Goal: Information Seeking & Learning: Learn about a topic

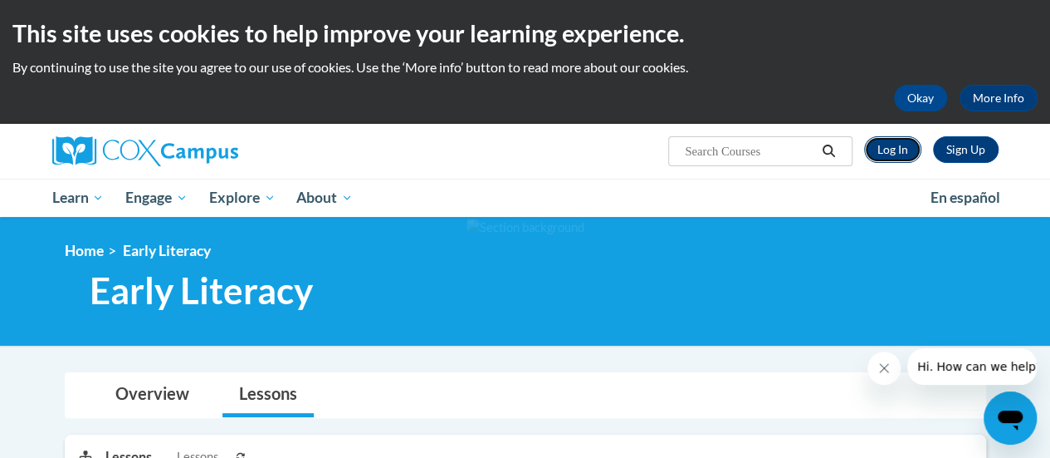
click at [898, 150] on link "Log In" at bounding box center [892, 149] width 57 height 27
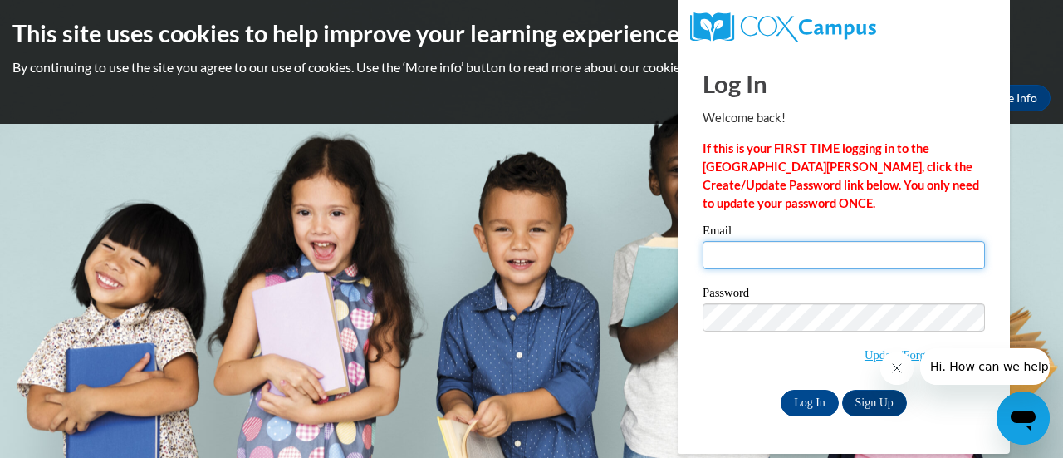
click at [825, 247] on input "Email" at bounding box center [843, 255] width 282 height 28
type input "acapehart2@daltonstate.edu"
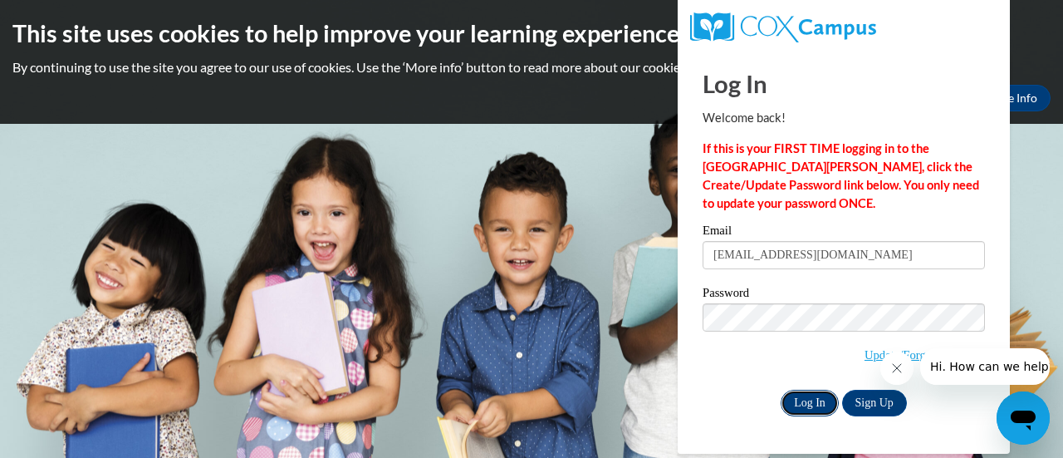
click at [815, 405] on input "Log In" at bounding box center [810, 402] width 58 height 27
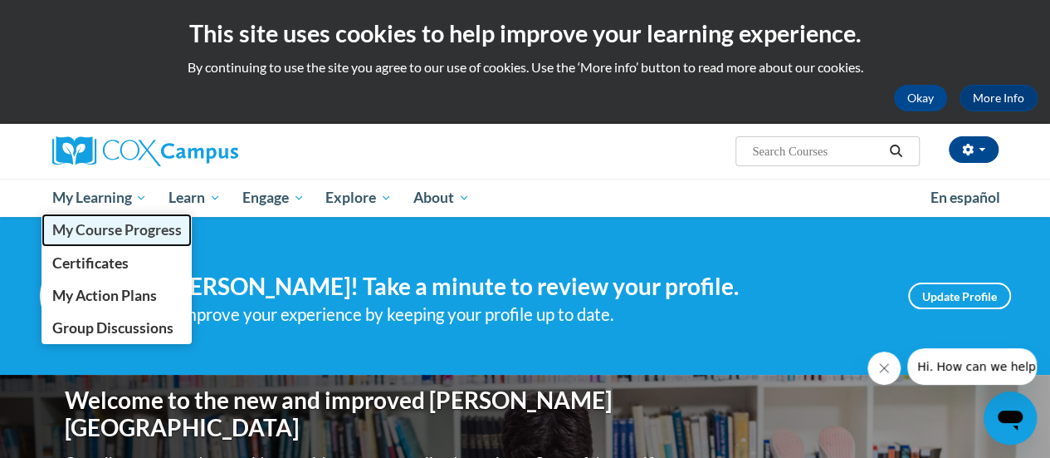
click at [125, 237] on span "My Course Progress" at bounding box center [116, 229] width 130 height 17
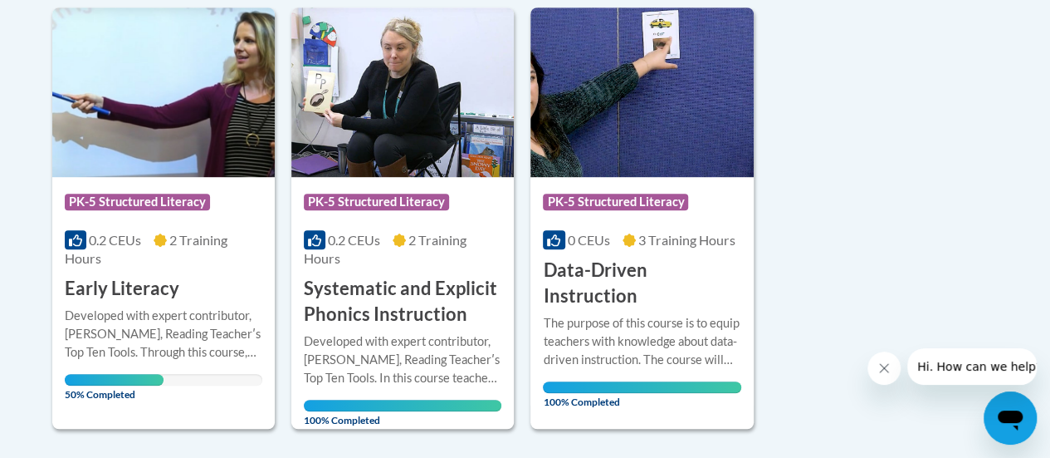
scroll to position [427, 0]
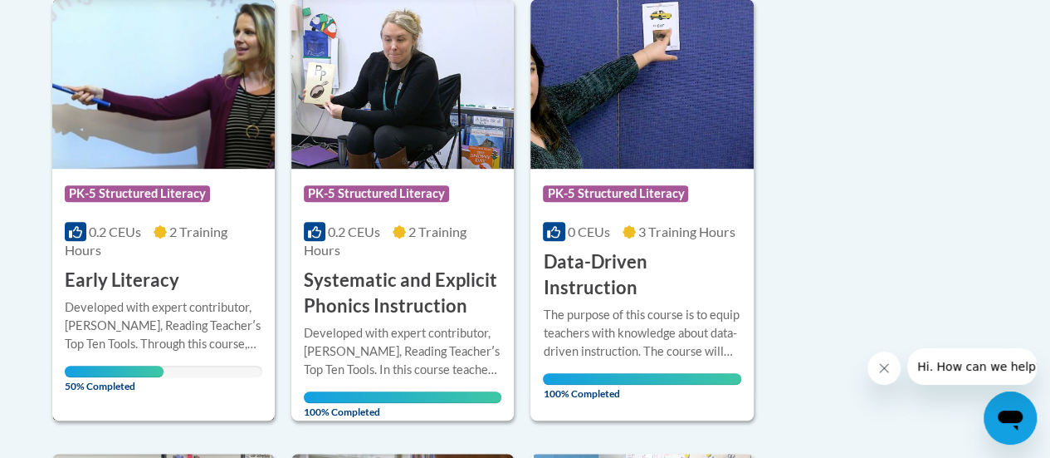
click at [181, 283] on div "Course Category: PK-5 Structured Literacy 0.2 CEUs 2 Training Hours COURSE Earl…" at bounding box center [163, 231] width 223 height 125
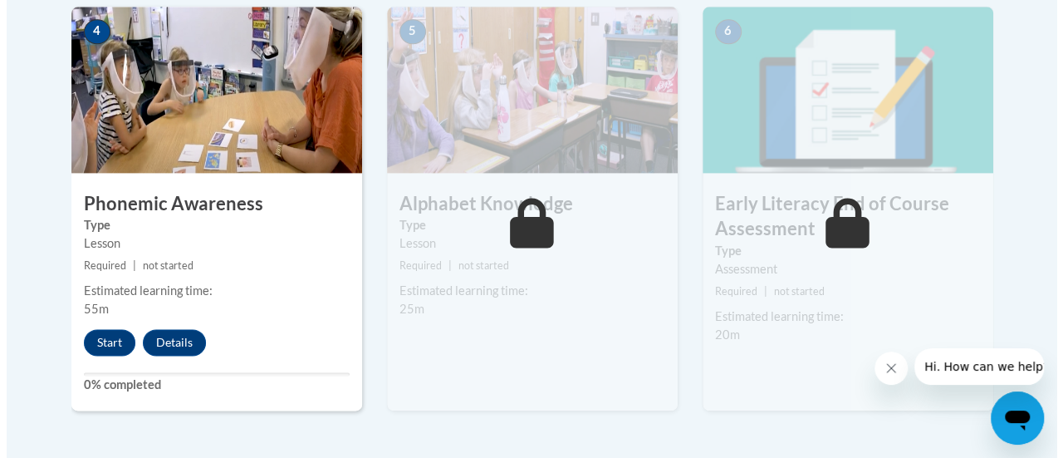
scroll to position [1016, 0]
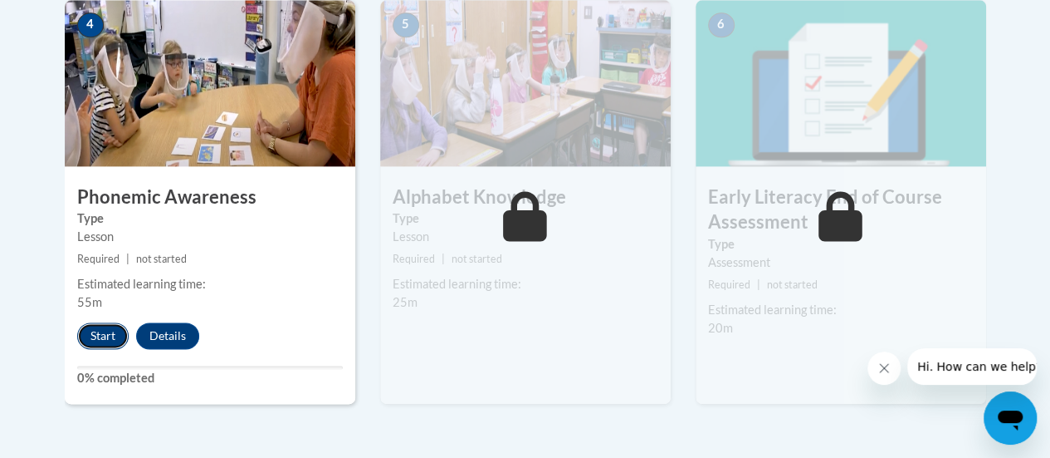
click at [100, 329] on button "Start" at bounding box center [102, 335] width 51 height 27
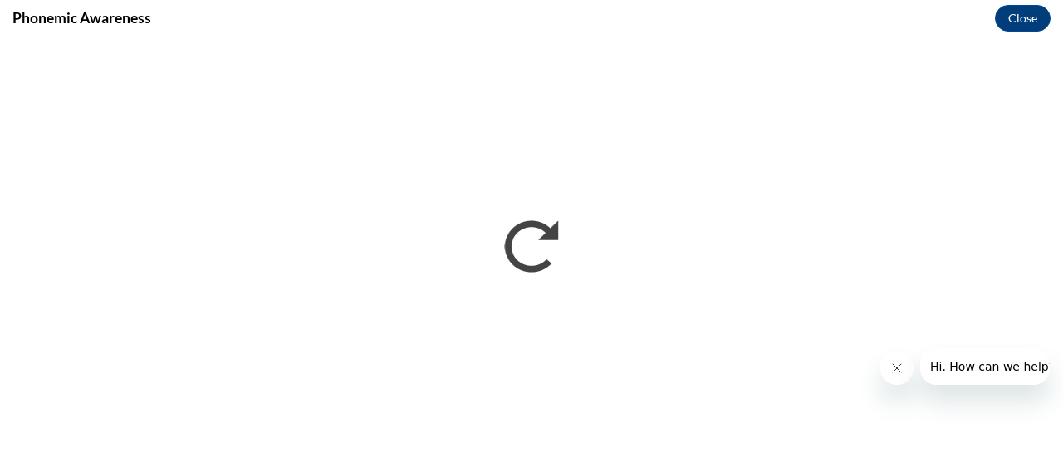
scroll to position [0, 0]
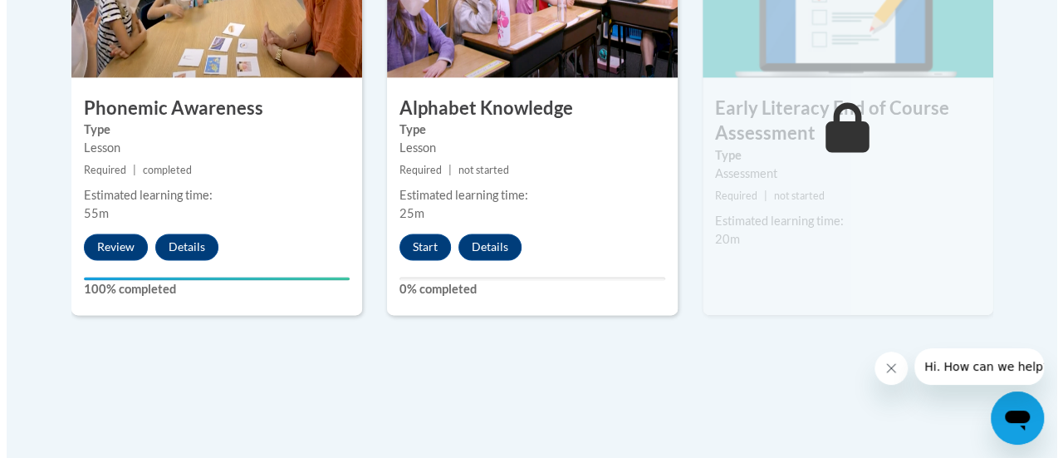
scroll to position [1107, 0]
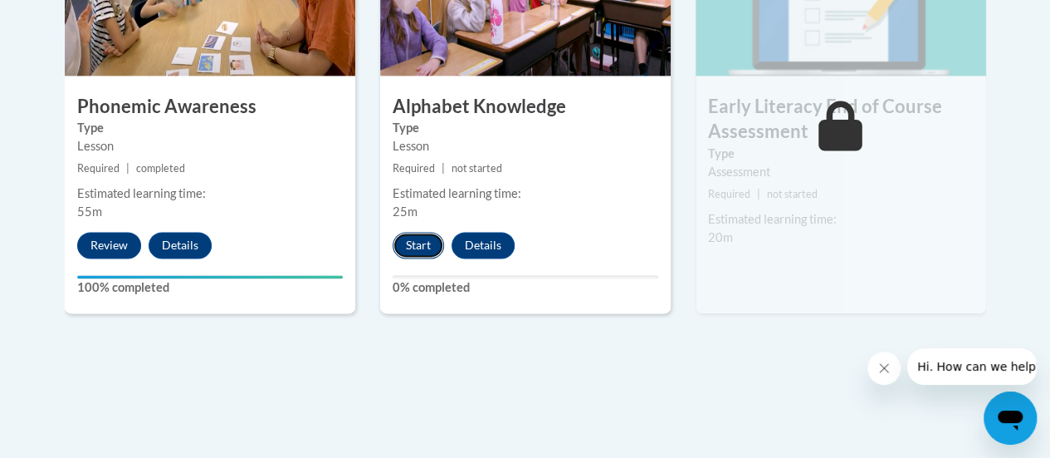
click at [412, 248] on button "Start" at bounding box center [418, 245] width 51 height 27
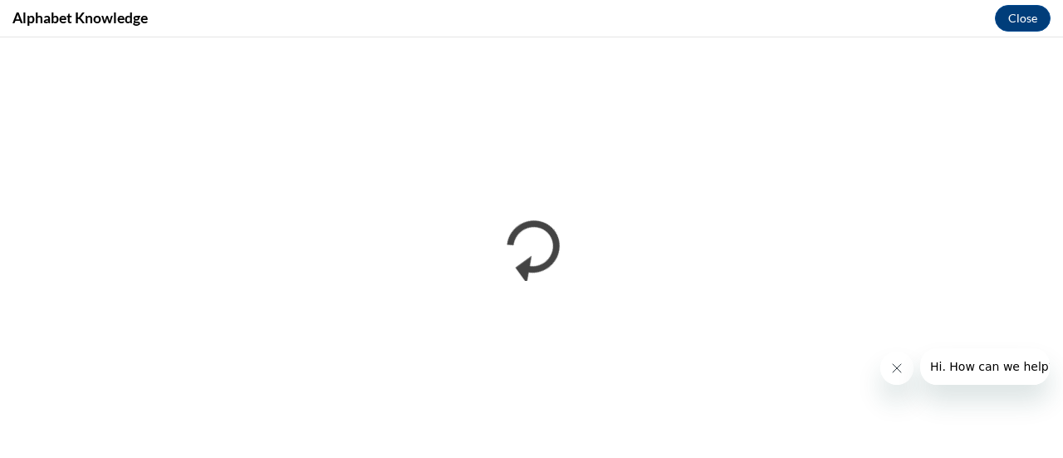
scroll to position [0, 0]
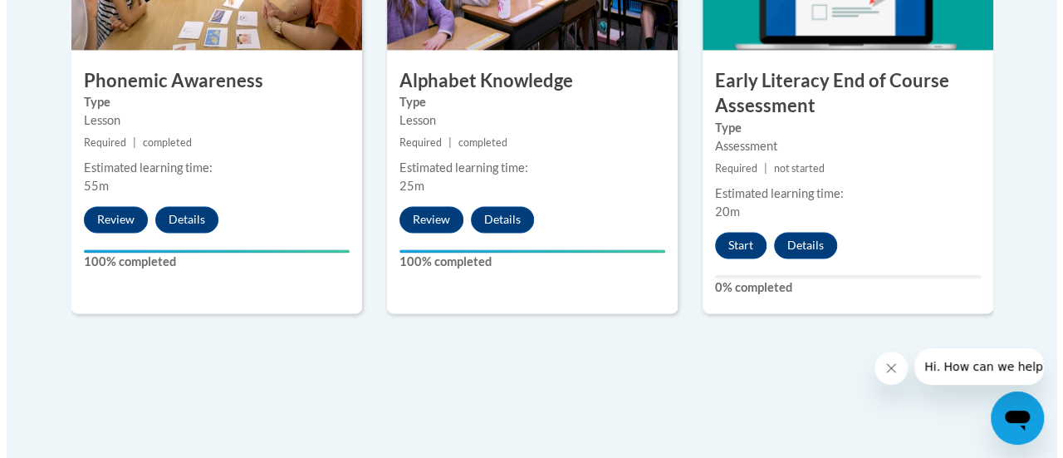
scroll to position [1157, 0]
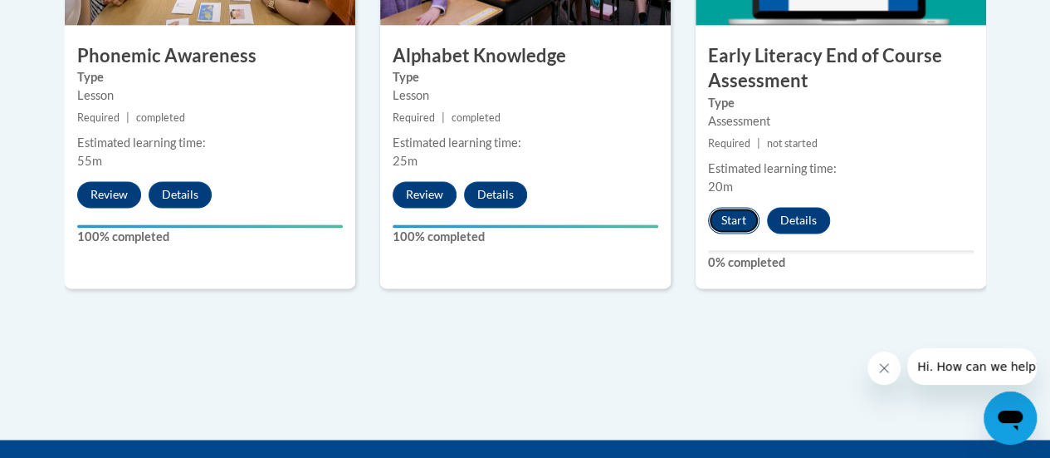
click at [741, 220] on button "Start" at bounding box center [733, 220] width 51 height 27
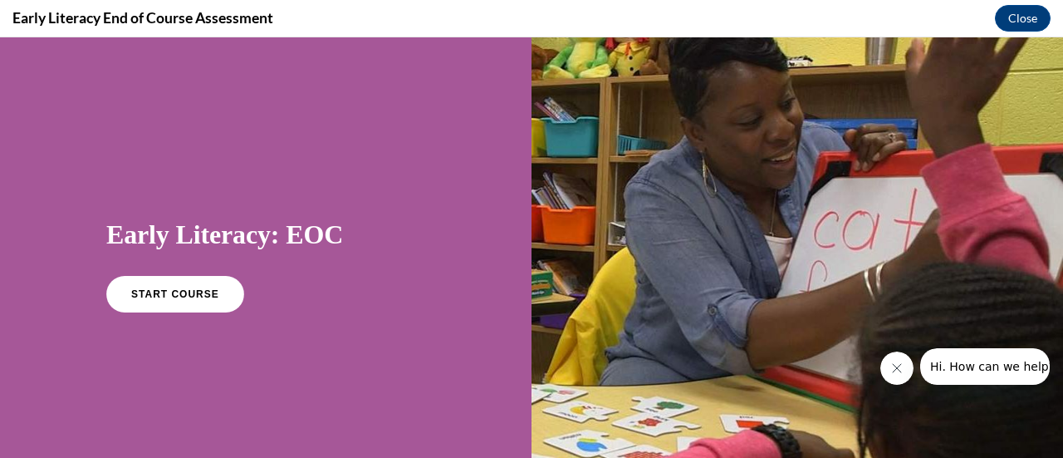
scroll to position [0, 0]
click at [187, 296] on span "START COURSE" at bounding box center [175, 294] width 92 height 12
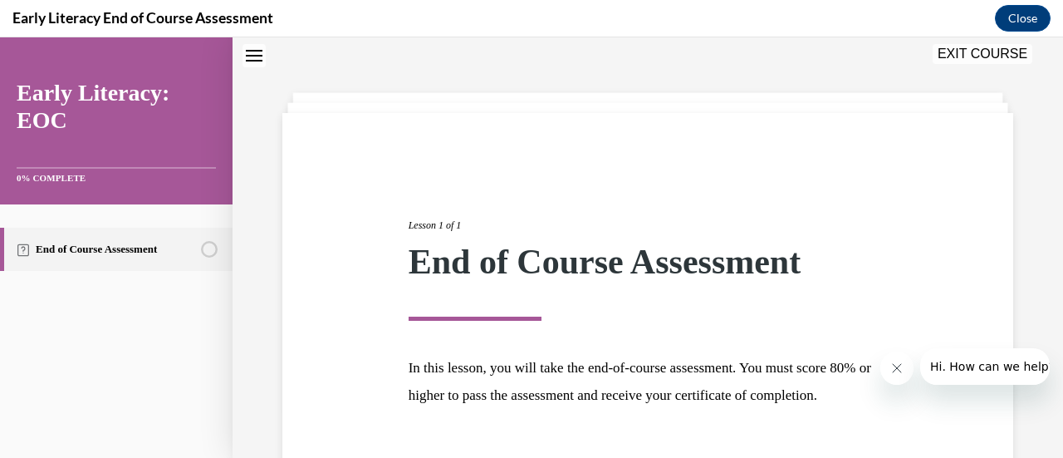
scroll to position [194, 0]
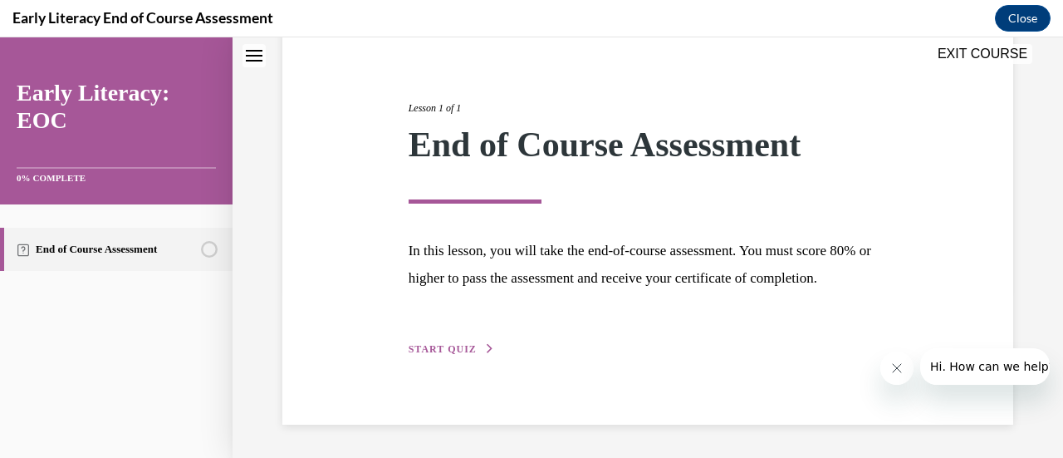
click at [447, 345] on span "START QUIZ" at bounding box center [443, 349] width 68 height 12
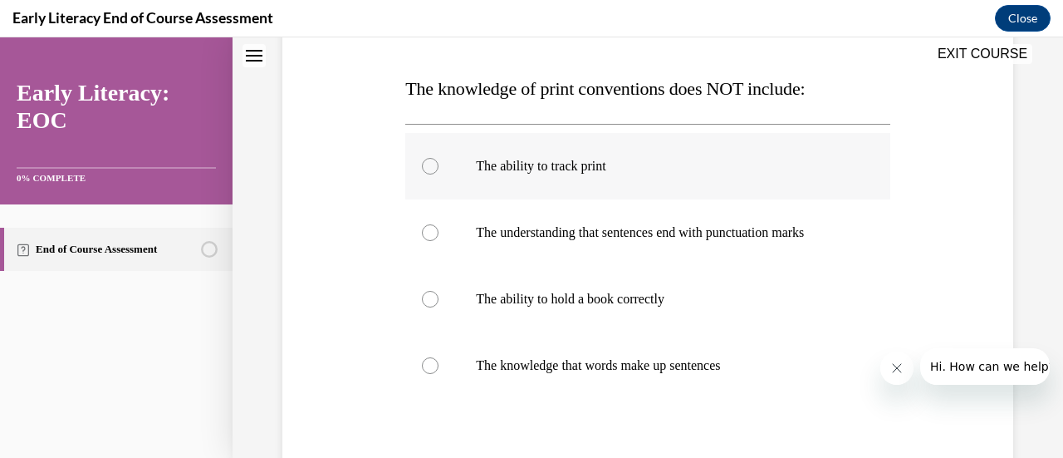
scroll to position [246, 0]
drag, startPoint x: 769, startPoint y: 355, endPoint x: 401, endPoint y: 85, distance: 456.7
click at [401, 85] on div "Question 01/12 The knowledge of print conventions does NOT include: The ability…" at bounding box center [647, 282] width 492 height 644
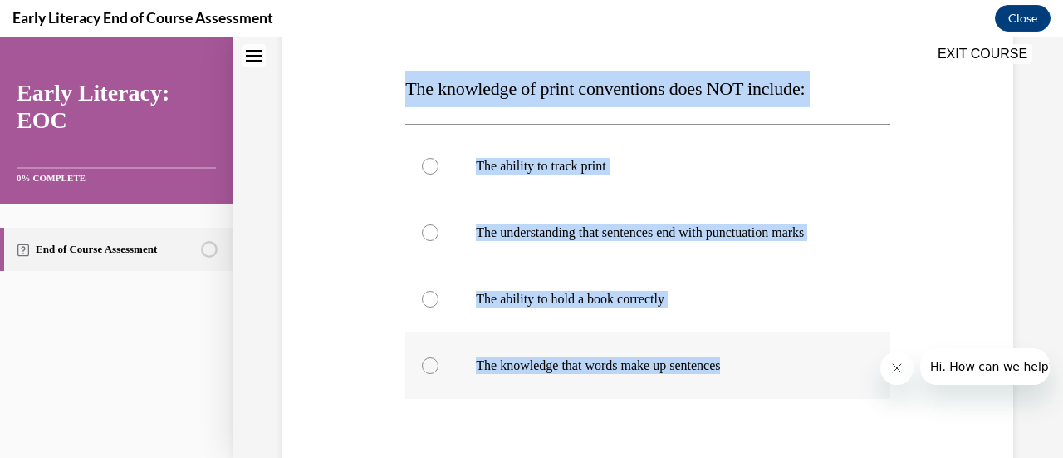
drag, startPoint x: 401, startPoint y: 85, endPoint x: 749, endPoint y: 368, distance: 448.6
click at [749, 368] on div "Question 01/12 The knowledge of print conventions does NOT include: The ability…" at bounding box center [647, 282] width 492 height 644
copy div "The knowledge of print conventions does NOT include: The ability to track print…"
click at [555, 293] on p "The ability to hold a book correctly" at bounding box center [662, 299] width 372 height 17
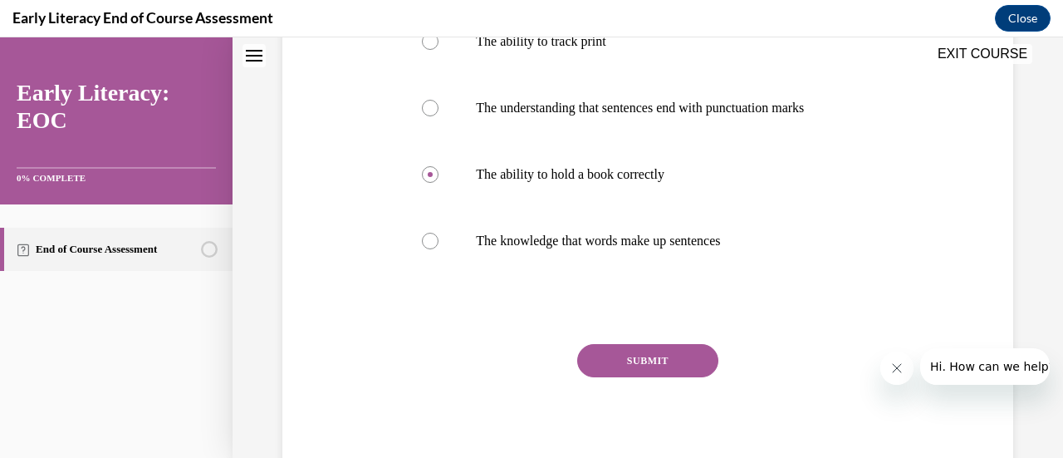
click at [614, 361] on button "SUBMIT" at bounding box center [647, 360] width 141 height 33
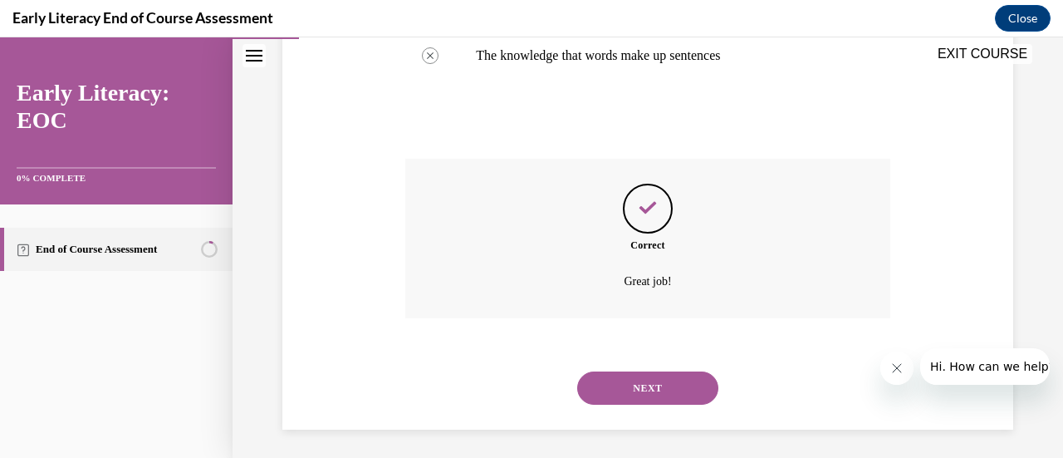
scroll to position [560, 0]
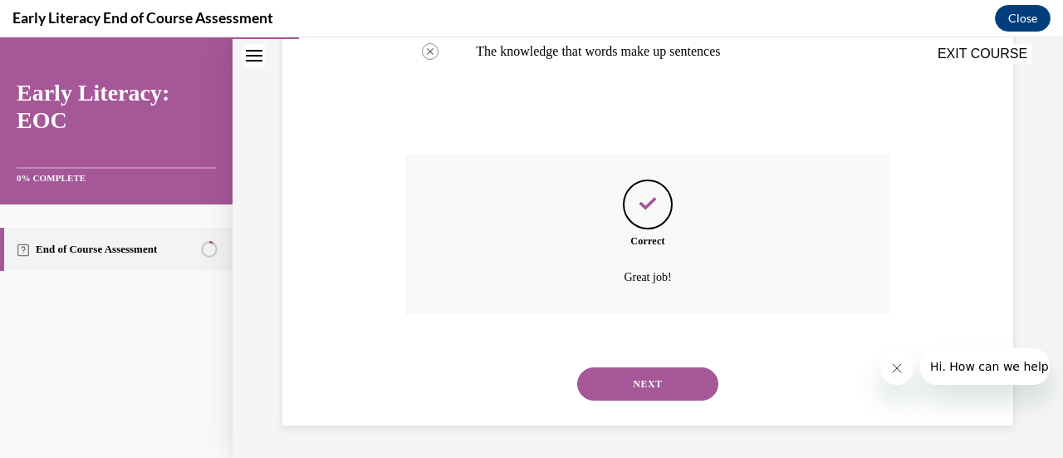
click at [639, 388] on button "NEXT" at bounding box center [647, 383] width 141 height 33
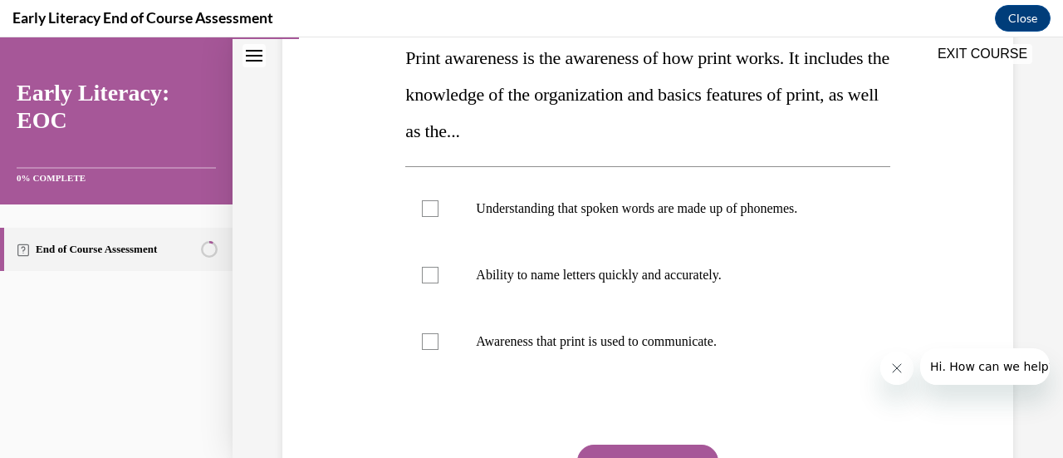
scroll to position [261, 0]
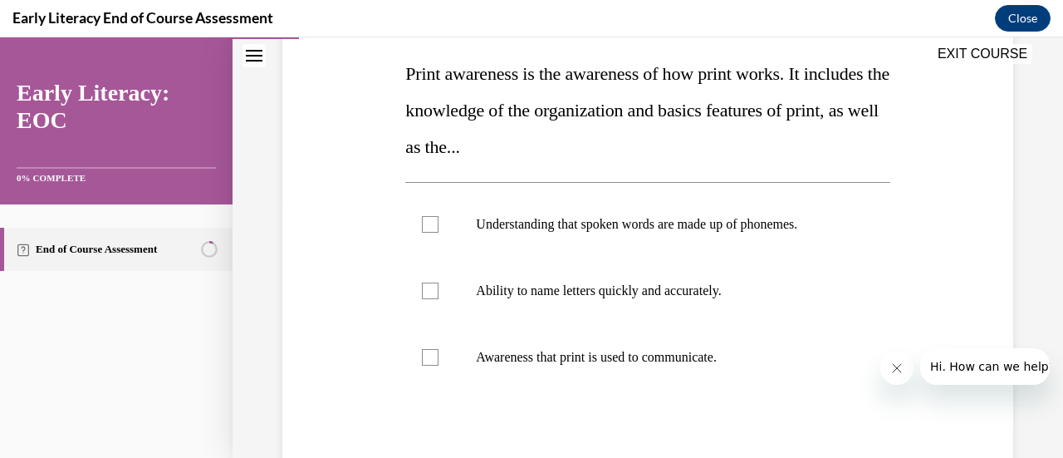
drag, startPoint x: 404, startPoint y: 72, endPoint x: 415, endPoint y: 70, distance: 11.9
click at [415, 70] on div "EXIT COURSE" at bounding box center [639, 55] width 814 height 37
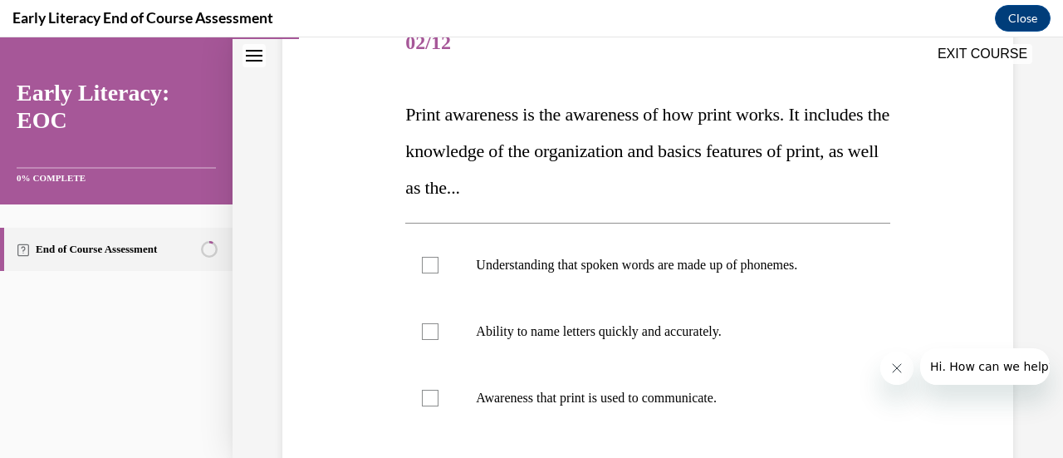
scroll to position [214, 0]
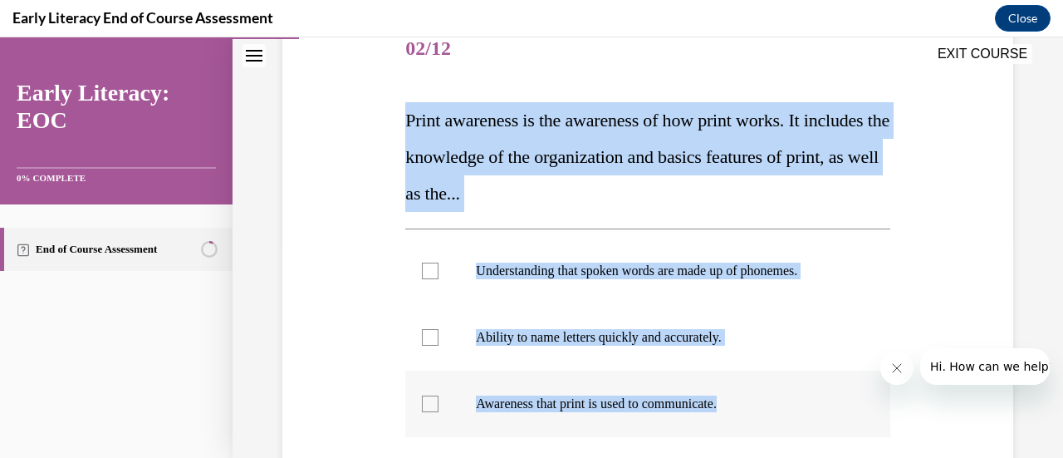
drag, startPoint x: 397, startPoint y: 120, endPoint x: 739, endPoint y: 401, distance: 442.5
click at [739, 401] on div "Question 02/12 Print awareness is the awareness of how print works. It includes…" at bounding box center [647, 305] width 739 height 676
copy div "Print awareness is the awareness of how print works. It includes the knowledge …"
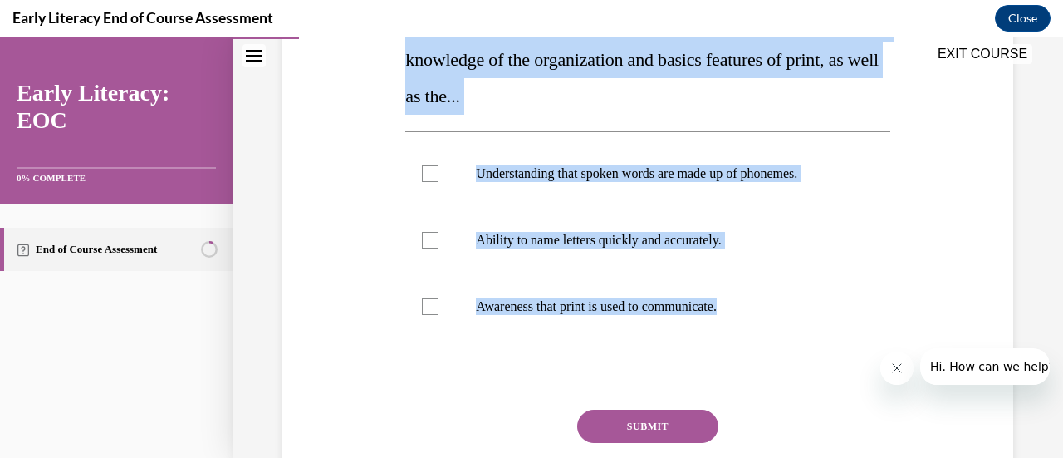
scroll to position [313, 0]
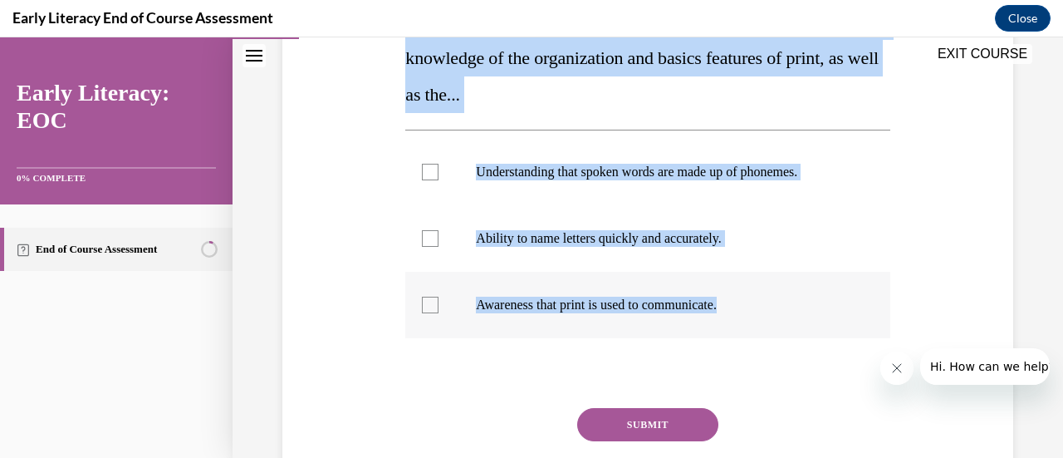
click at [600, 308] on p "Awareness that print is used to communicate." at bounding box center [662, 304] width 372 height 17
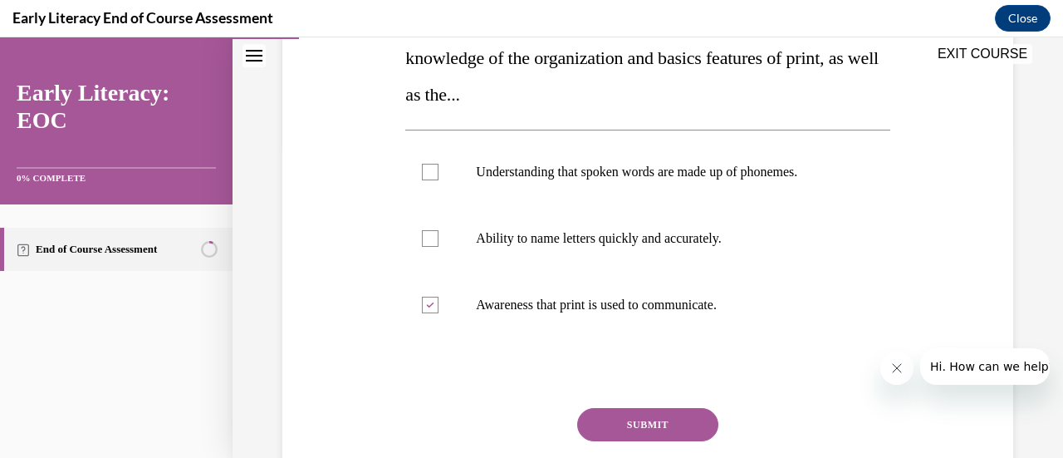
click at [618, 422] on button "SUBMIT" at bounding box center [647, 424] width 141 height 33
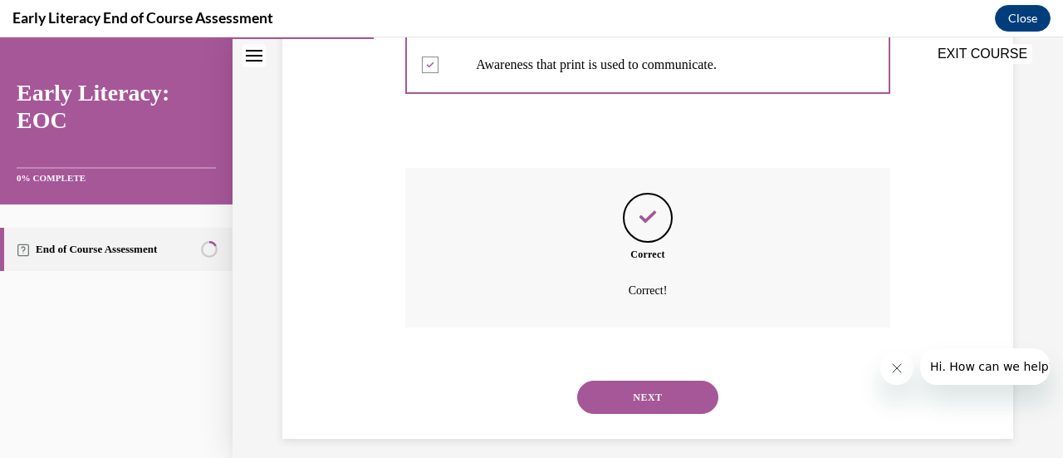
scroll to position [566, 0]
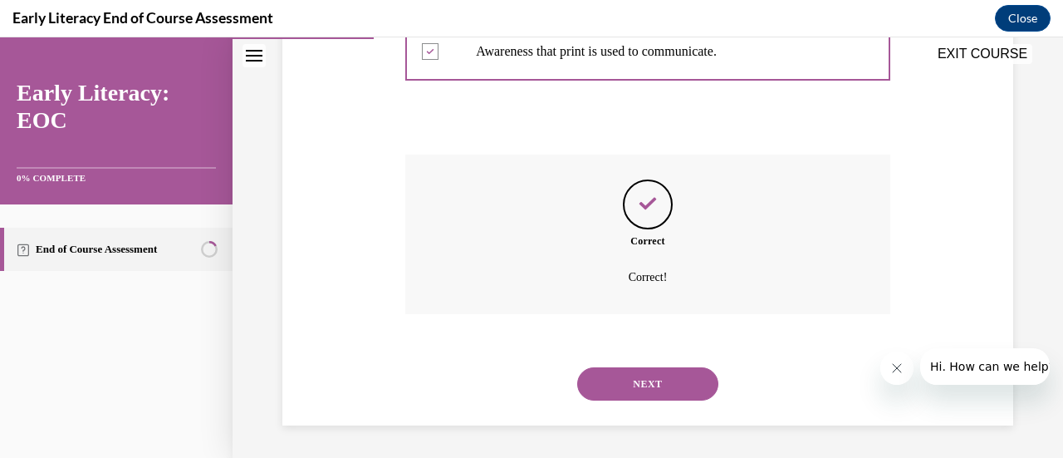
click at [628, 378] on button "NEXT" at bounding box center [647, 383] width 141 height 33
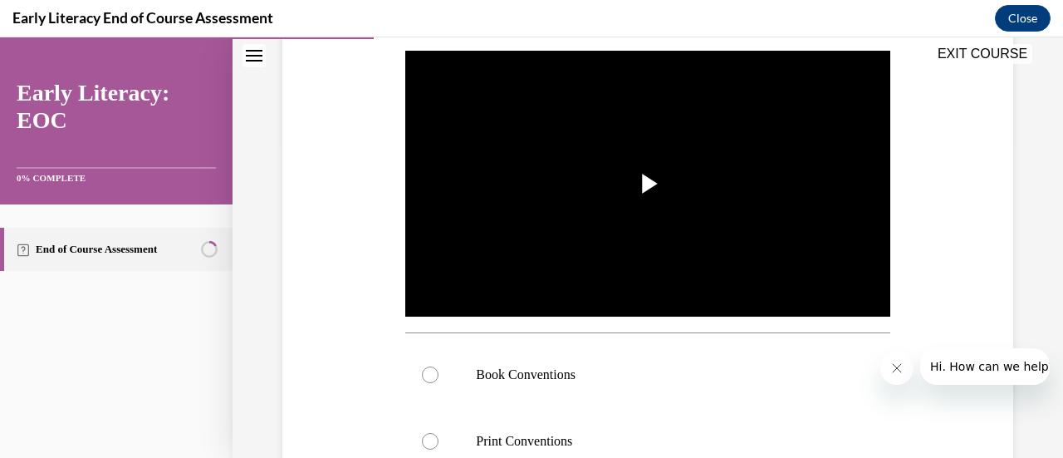
scroll to position [314, 0]
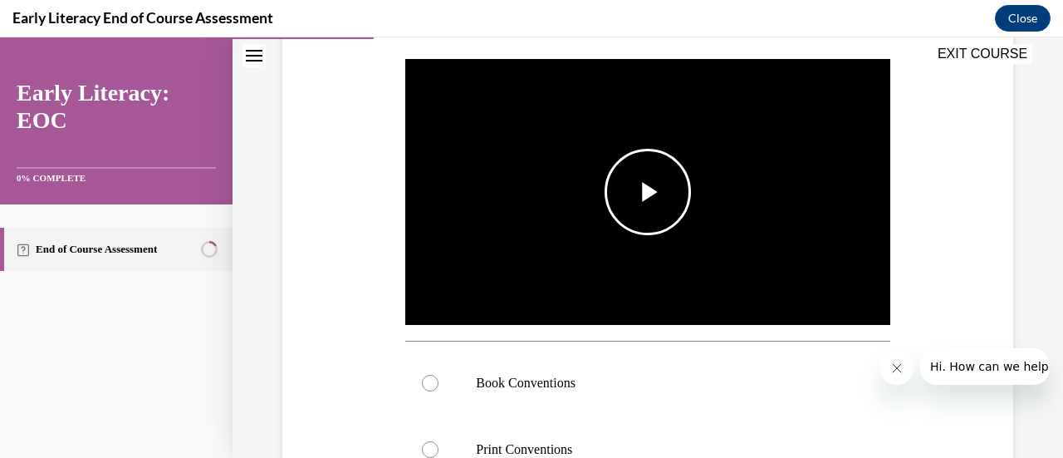
click at [648, 192] on span "Video player" at bounding box center [648, 192] width 0 height 0
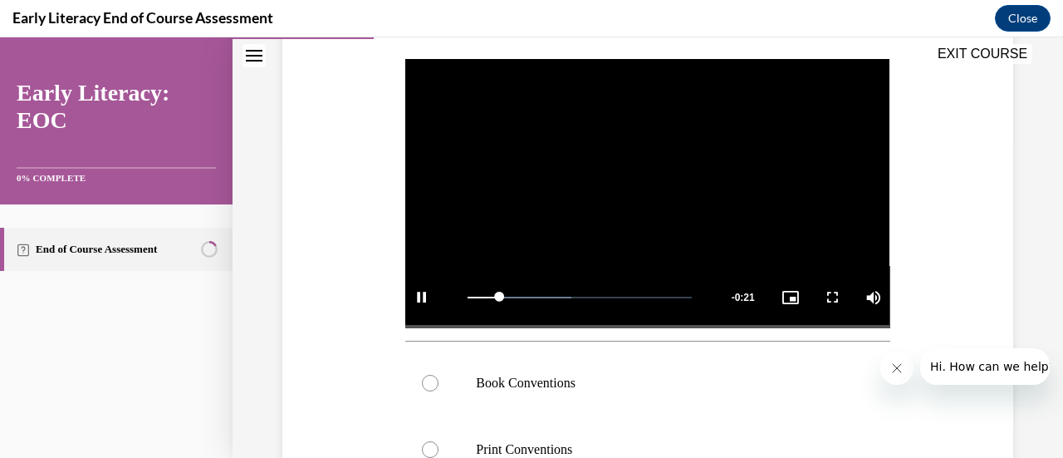
click at [352, 218] on div "Question 03/12 Which print awareness skill is the teacher teaching? Video Playe…" at bounding box center [647, 311] width 739 height 888
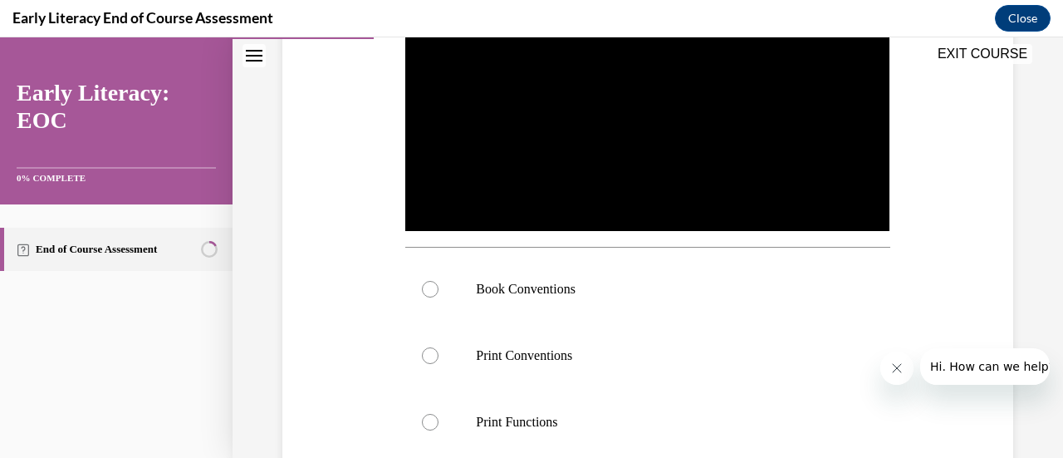
scroll to position [407, 0]
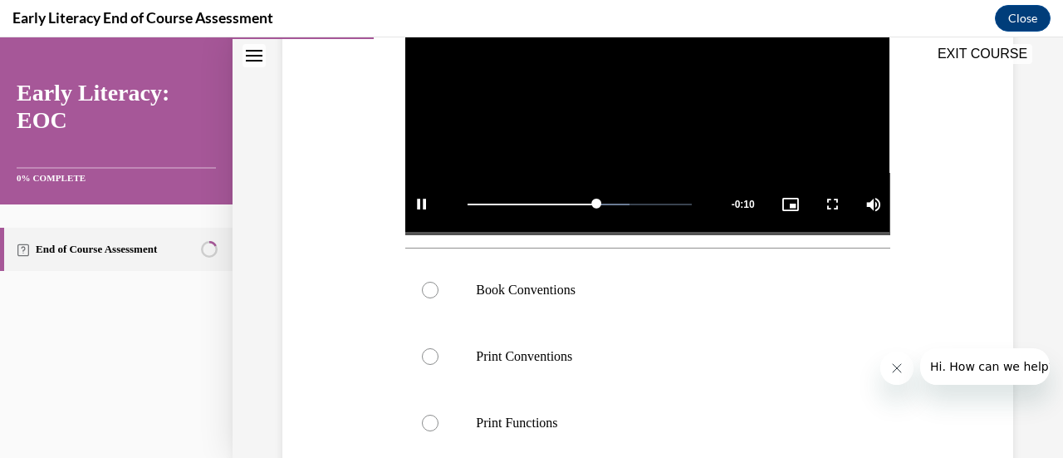
click at [578, 132] on video "Video player" at bounding box center [647, 99] width 484 height 272
drag, startPoint x: 472, startPoint y: 268, endPoint x: 568, endPoint y: 411, distance: 172.3
click at [568, 411] on div "Book Conventions Print Conventions Print Functions" at bounding box center [647, 356] width 484 height 199
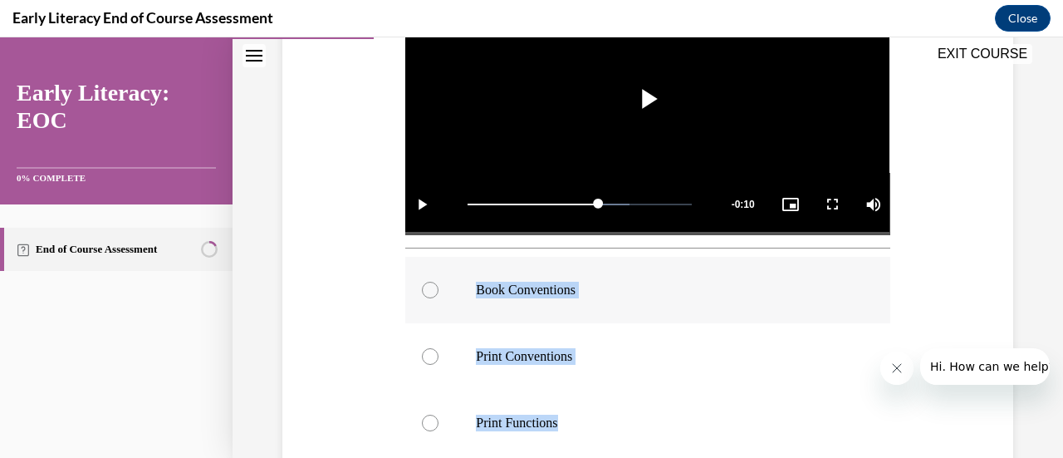
drag, startPoint x: 575, startPoint y: 422, endPoint x: 472, endPoint y: 296, distance: 162.2
click at [472, 296] on div "Book Conventions Print Conventions Print Functions" at bounding box center [647, 356] width 484 height 199
copy div "Book Conventions Print Conventions Print Functions"
click at [518, 295] on div at bounding box center [647, 290] width 484 height 66
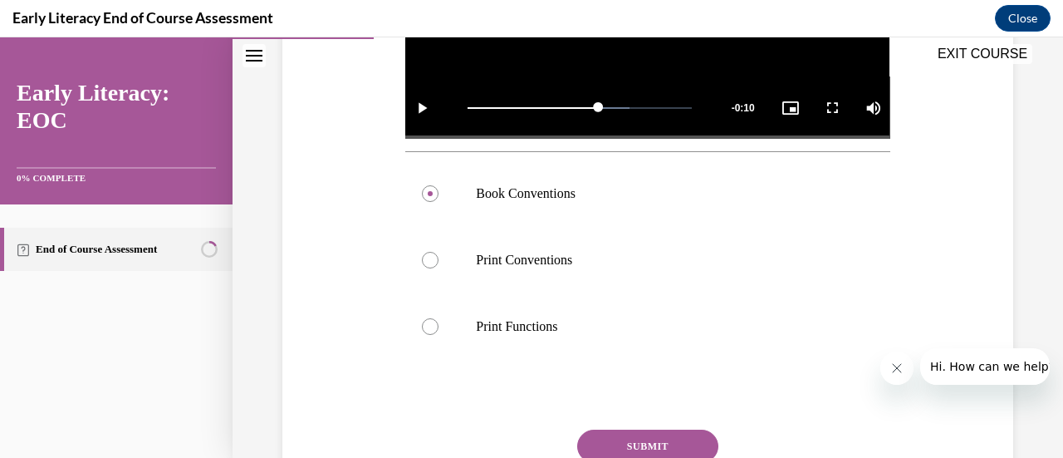
click at [634, 438] on button "SUBMIT" at bounding box center [647, 445] width 141 height 33
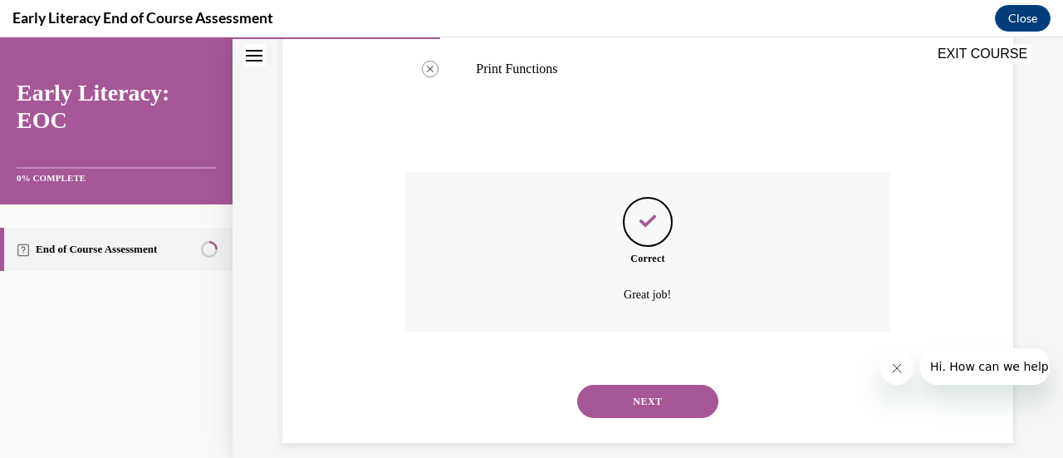
scroll to position [773, 0]
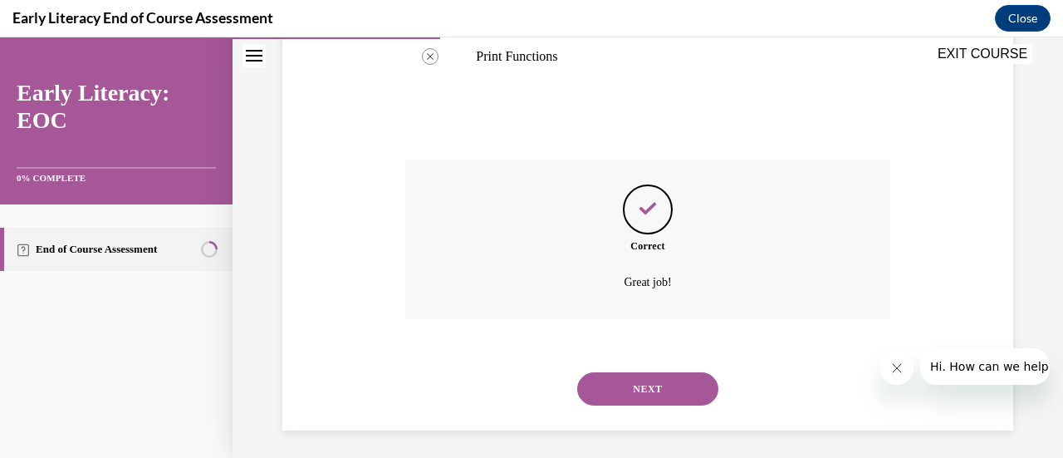
click at [614, 384] on button "NEXT" at bounding box center [647, 388] width 141 height 33
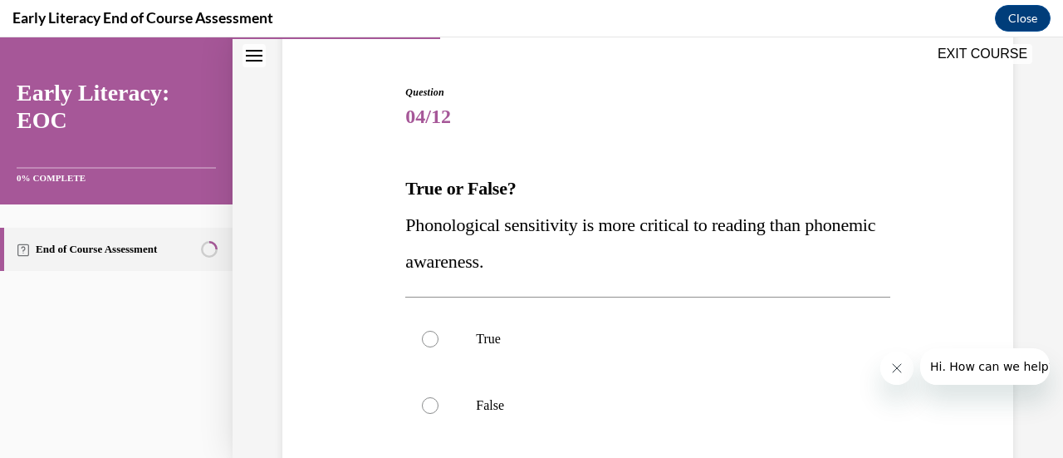
scroll to position [213, 0]
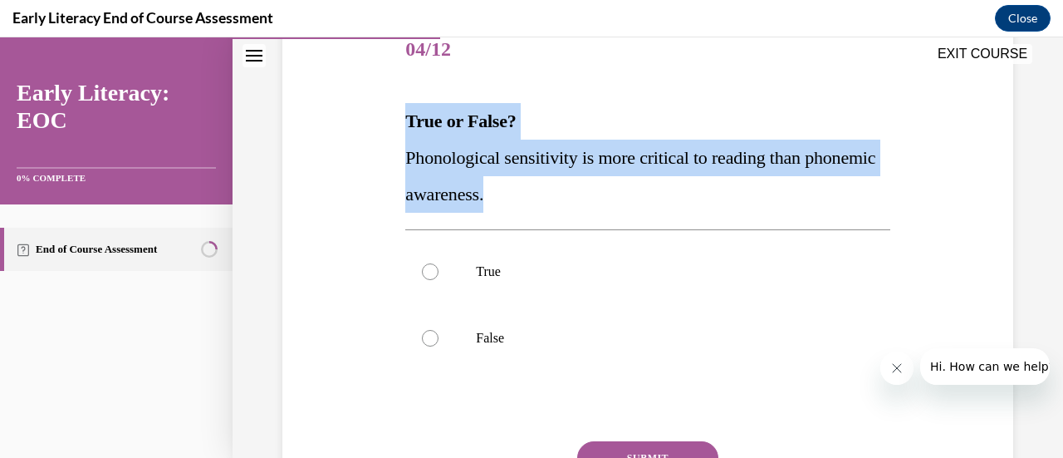
drag, startPoint x: 575, startPoint y: 195, endPoint x: 389, endPoint y: 117, distance: 200.9
click at [389, 117] on div "Question 04/12 True or False? Phonological sensitivity is more critical to read…" at bounding box center [647, 272] width 739 height 609
copy div "True or False? Phonological sensitivity is more critical to reading than phonem…"
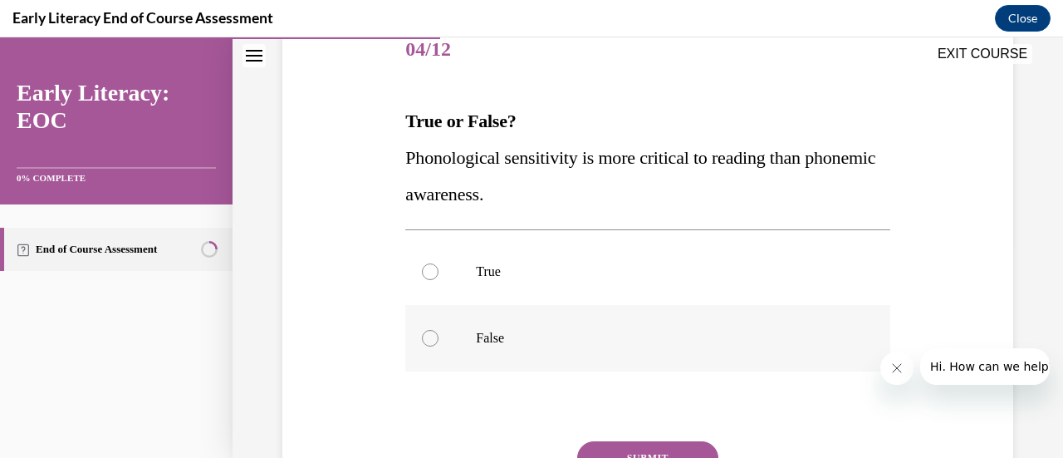
click at [476, 331] on p "False" at bounding box center [662, 338] width 372 height 17
click at [609, 443] on button "SUBMIT" at bounding box center [647, 457] width 141 height 33
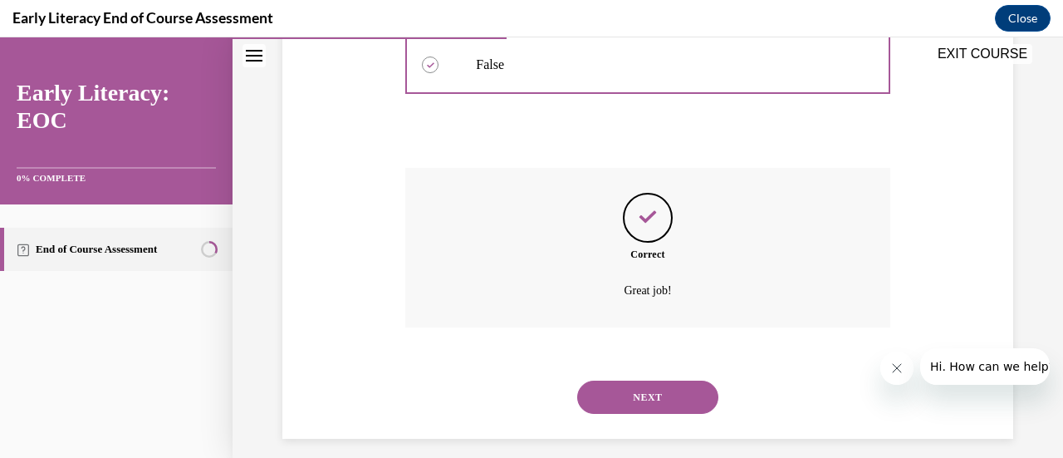
scroll to position [500, 0]
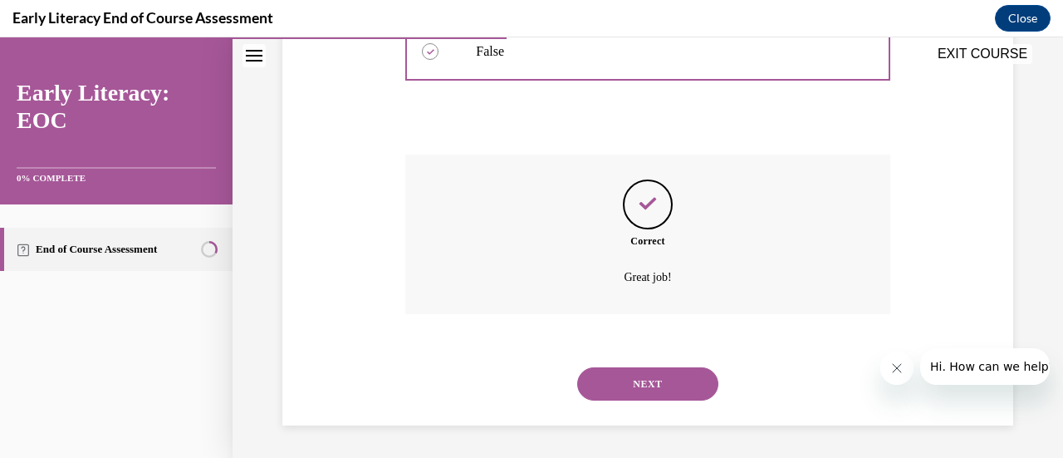
click at [606, 379] on button "NEXT" at bounding box center [647, 383] width 141 height 33
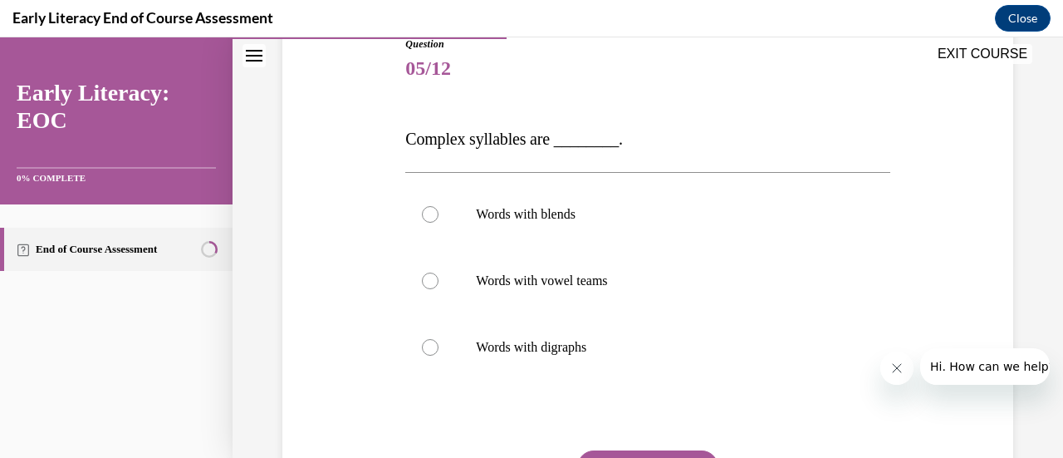
scroll to position [196, 0]
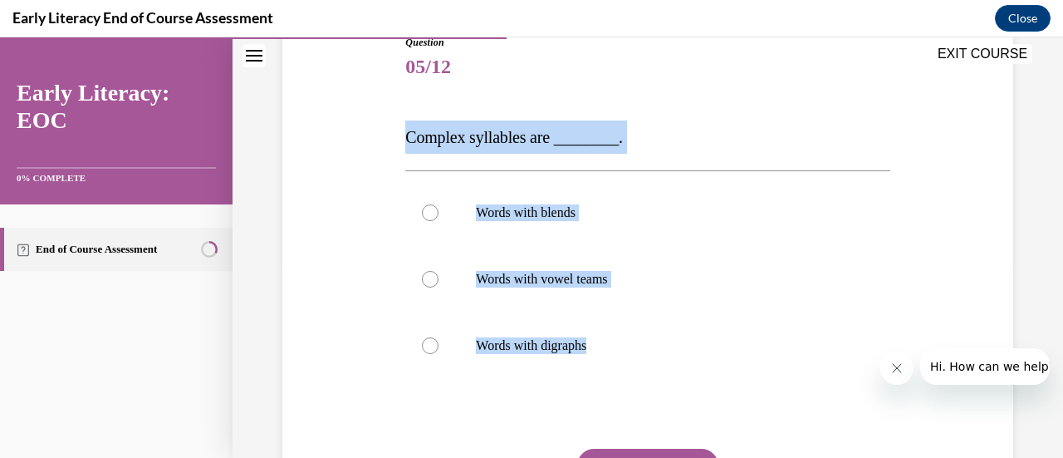
drag, startPoint x: 623, startPoint y: 343, endPoint x: 401, endPoint y: 140, distance: 300.3
click at [401, 140] on div "Question 05/12 Complex syllables are ________. Words with blends Words with vow…" at bounding box center [647, 297] width 492 height 575
copy div "Complex syllables are ________. Words with blends Words with vowel teams Words …"
click at [565, 217] on p "Words with blends" at bounding box center [662, 212] width 372 height 17
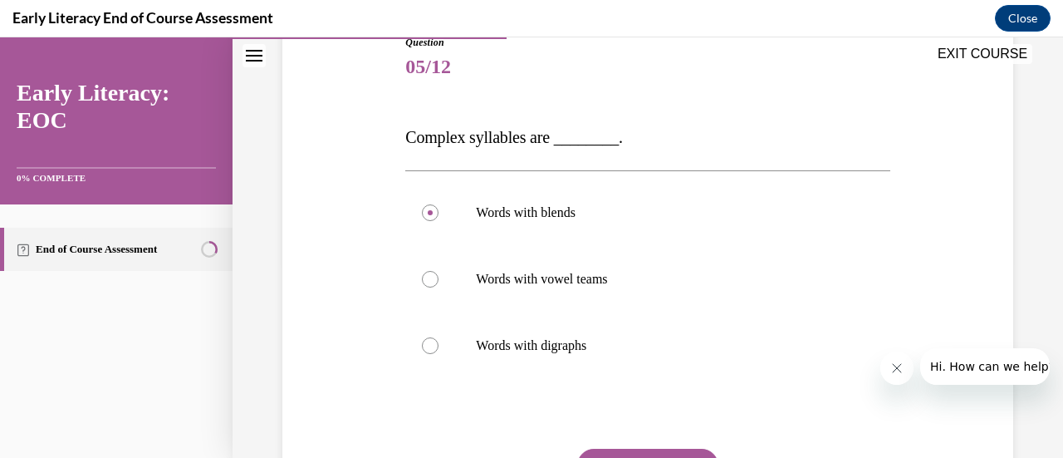
click at [614, 445] on div "Question 05/12 Complex syllables are ________. Words with blends Words with vow…" at bounding box center [647, 310] width 484 height 550
click at [614, 450] on button "SUBMIT" at bounding box center [647, 464] width 141 height 33
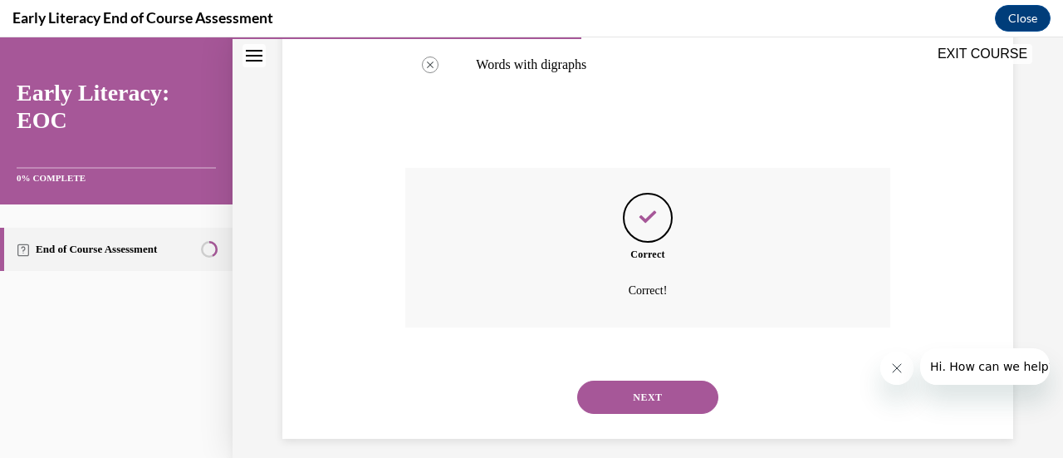
scroll to position [490, 0]
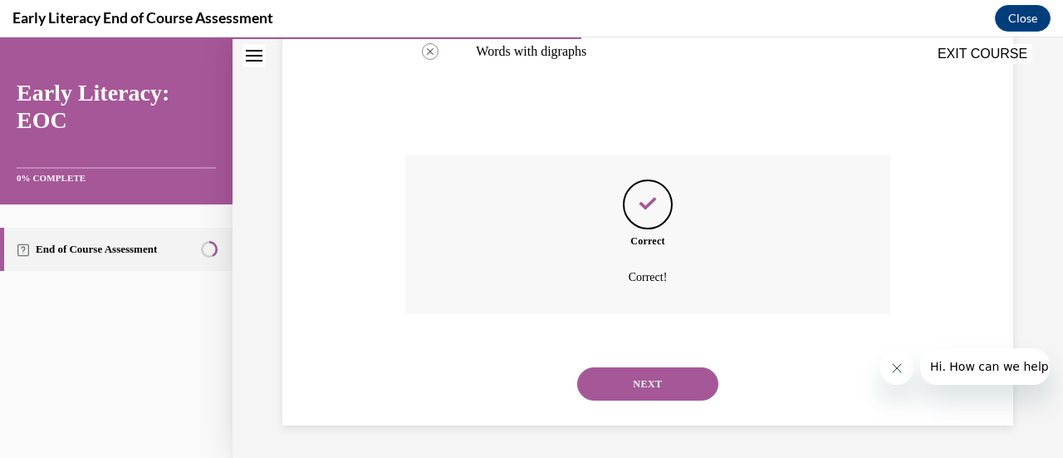
click at [635, 384] on button "NEXT" at bounding box center [647, 383] width 141 height 33
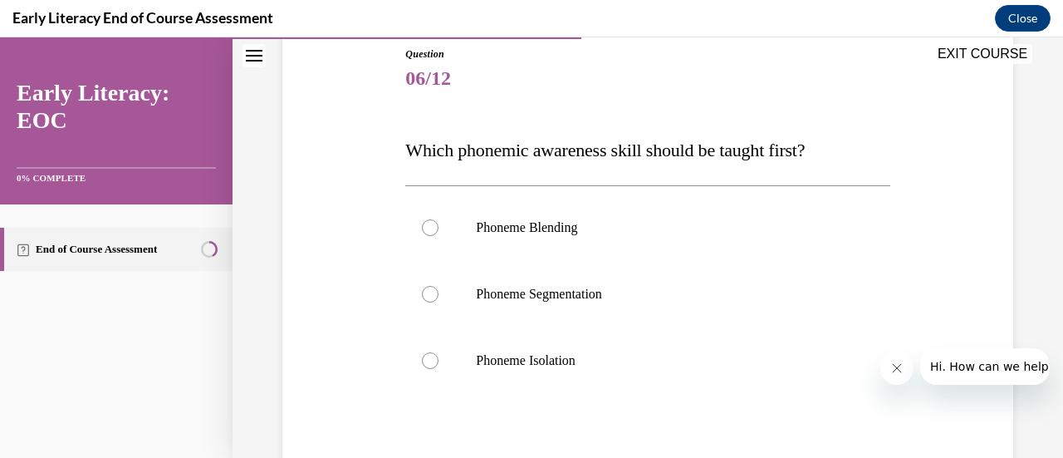
scroll to position [188, 0]
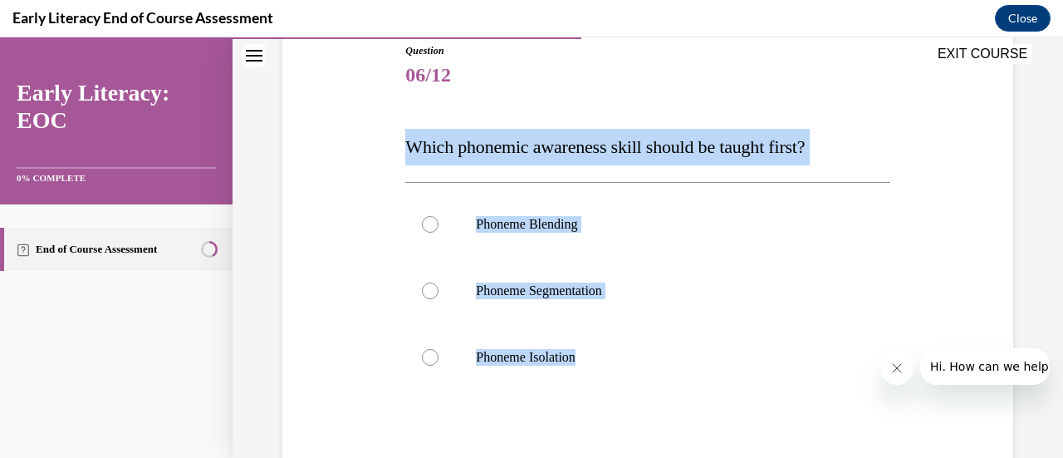
drag, startPoint x: 595, startPoint y: 357, endPoint x: 400, endPoint y: 154, distance: 281.3
click at [401, 154] on div "Question 06/12 Which phonemic awareness skill should be taught first? Phoneme B…" at bounding box center [647, 307] width 492 height 578
copy div "Which phonemic awareness skill should be taught first? Phoneme Blending Phoneme…"
click at [524, 358] on p "Phoneme Isolation" at bounding box center [662, 357] width 372 height 17
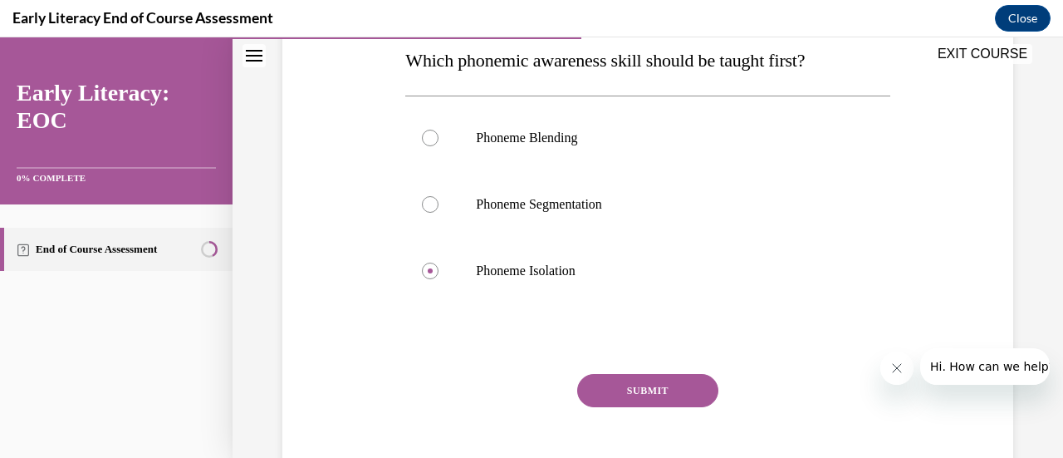
click at [621, 386] on button "SUBMIT" at bounding box center [647, 390] width 141 height 33
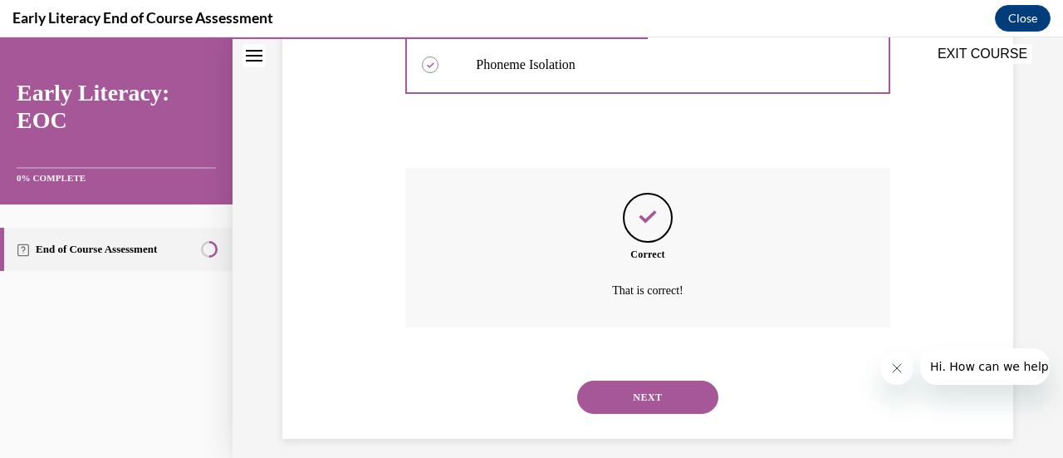
scroll to position [493, 0]
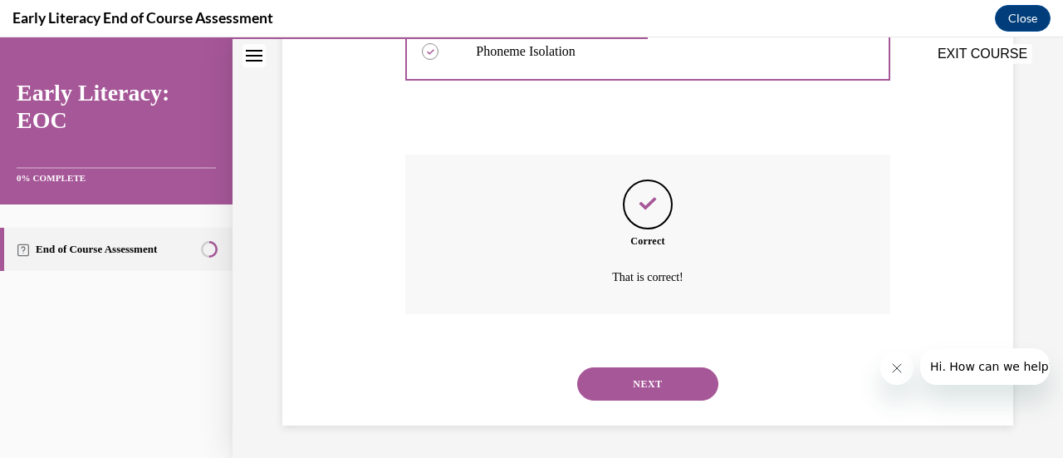
click at [605, 393] on button "NEXT" at bounding box center [647, 383] width 141 height 33
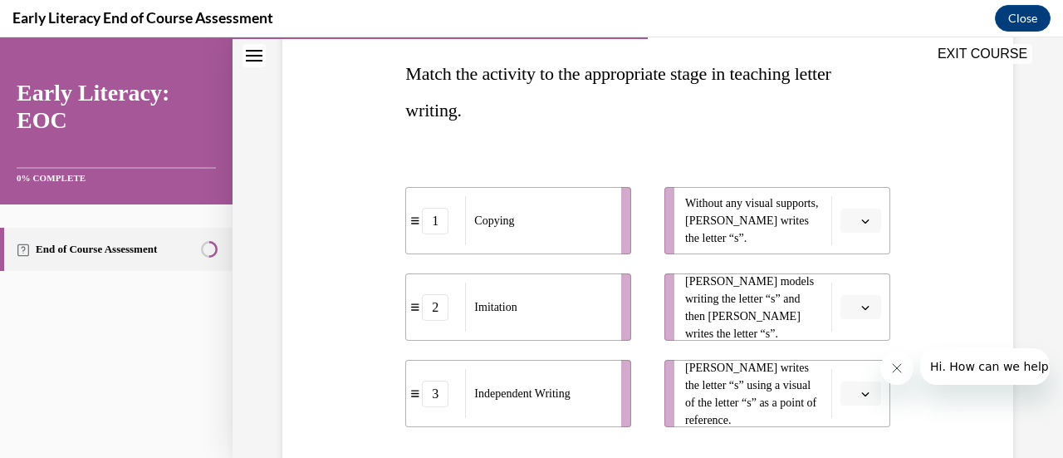
scroll to position [259, 0]
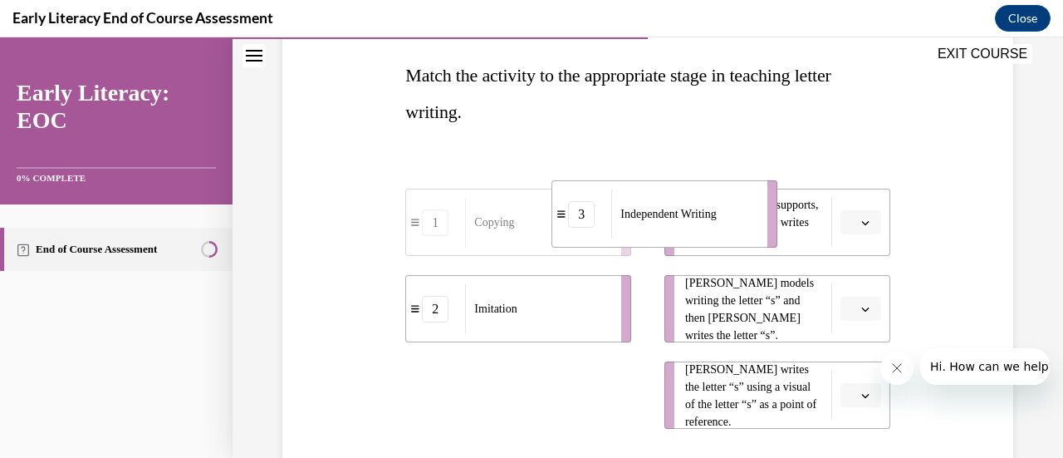
drag, startPoint x: 570, startPoint y: 404, endPoint x: 716, endPoint y: 227, distance: 230.1
click at [716, 227] on div "Independent Writing" at bounding box center [683, 213] width 145 height 49
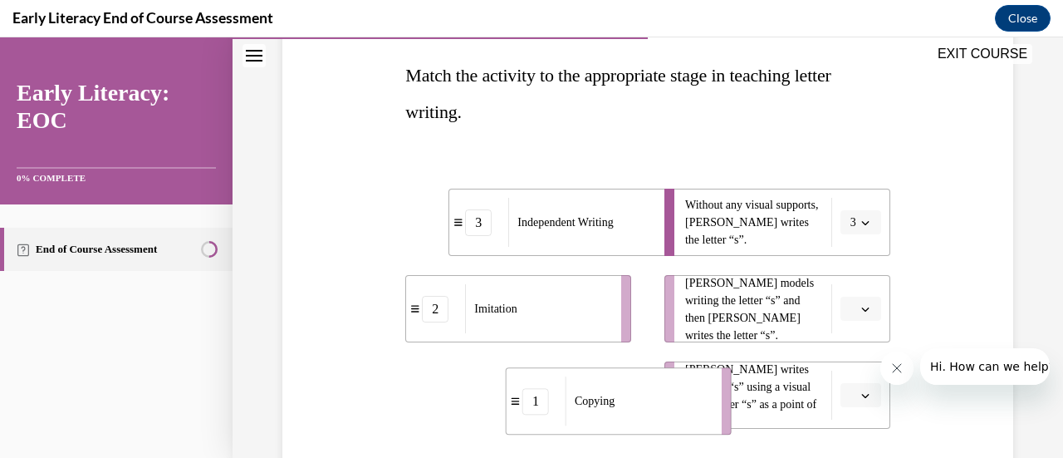
drag, startPoint x: 552, startPoint y: 391, endPoint x: 663, endPoint y: 398, distance: 110.6
click at [663, 398] on div "Copying" at bounding box center [637, 400] width 145 height 49
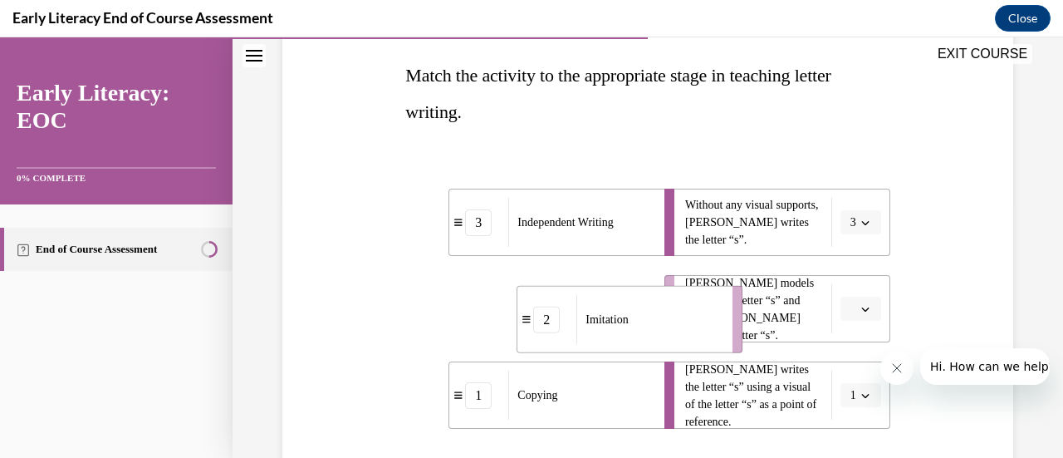
drag, startPoint x: 581, startPoint y: 316, endPoint x: 707, endPoint y: 330, distance: 126.9
click at [707, 330] on div "Imitation" at bounding box center [648, 319] width 145 height 49
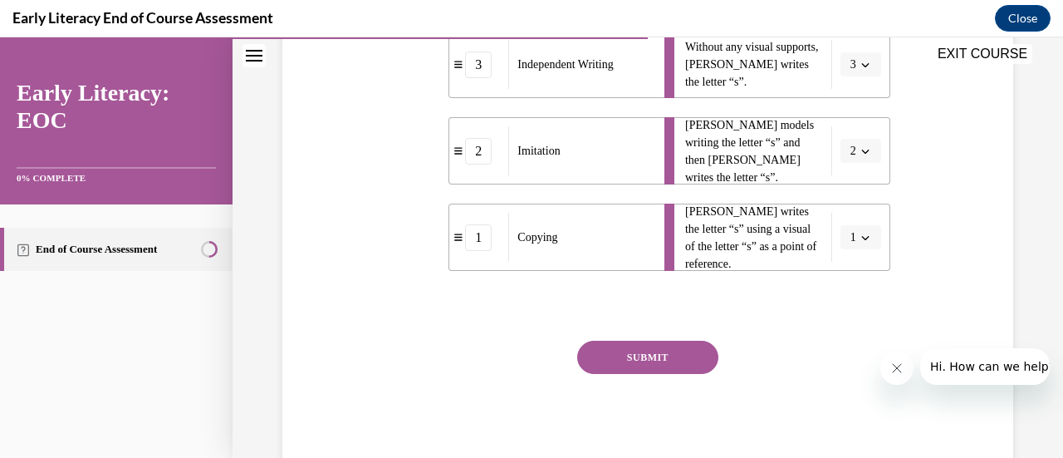
click at [669, 346] on button "SUBMIT" at bounding box center [647, 356] width 141 height 33
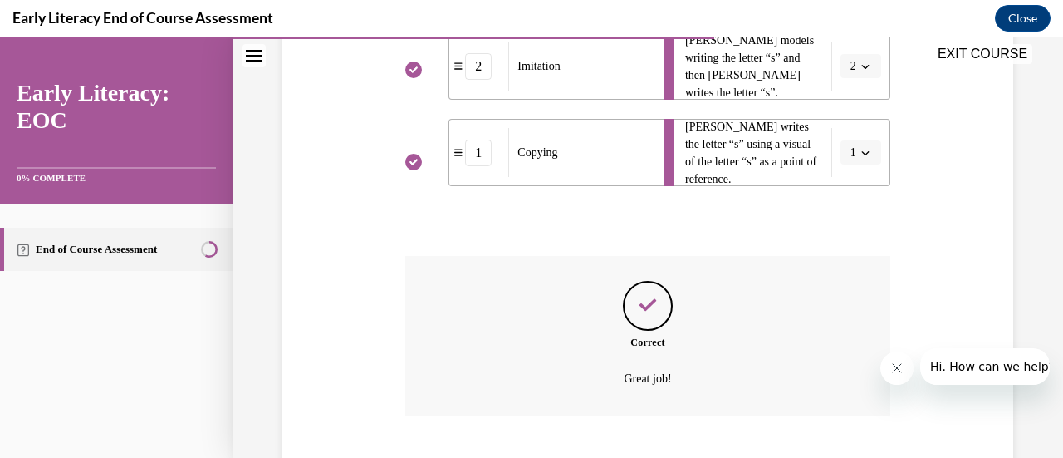
scroll to position [603, 0]
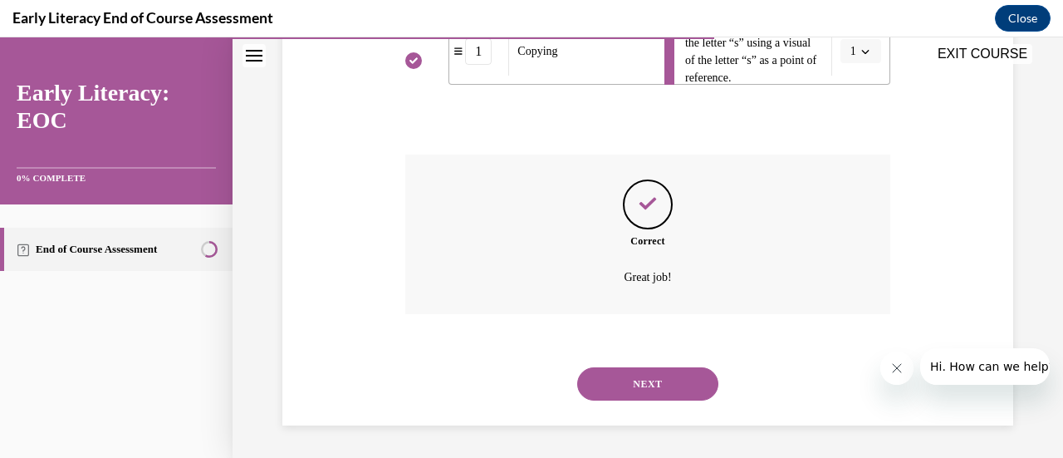
click at [641, 379] on button "NEXT" at bounding box center [647, 383] width 141 height 33
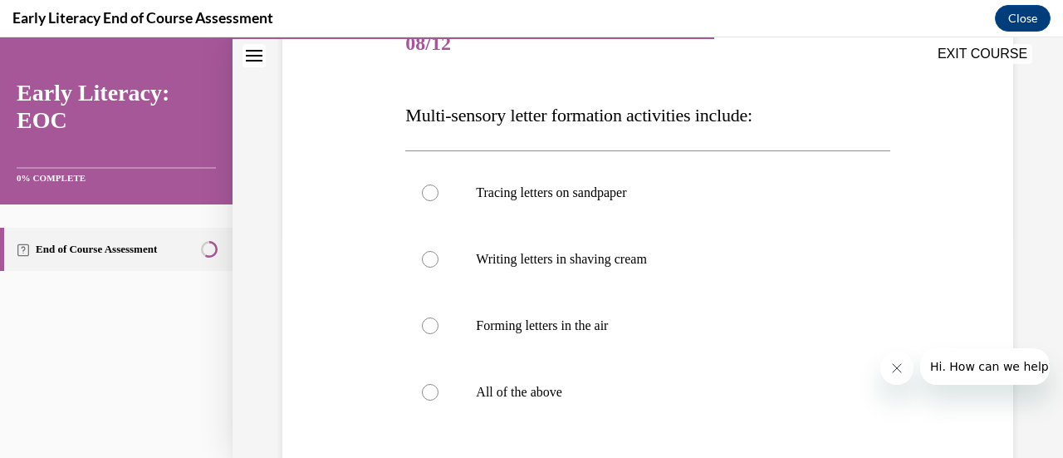
scroll to position [221, 0]
drag, startPoint x: 607, startPoint y: 379, endPoint x: 425, endPoint y: 167, distance: 279.7
click at [425, 167] on div "Tracing letters on sandpaper Writing letters in shaving cream Forming letters i…" at bounding box center [647, 291] width 484 height 266
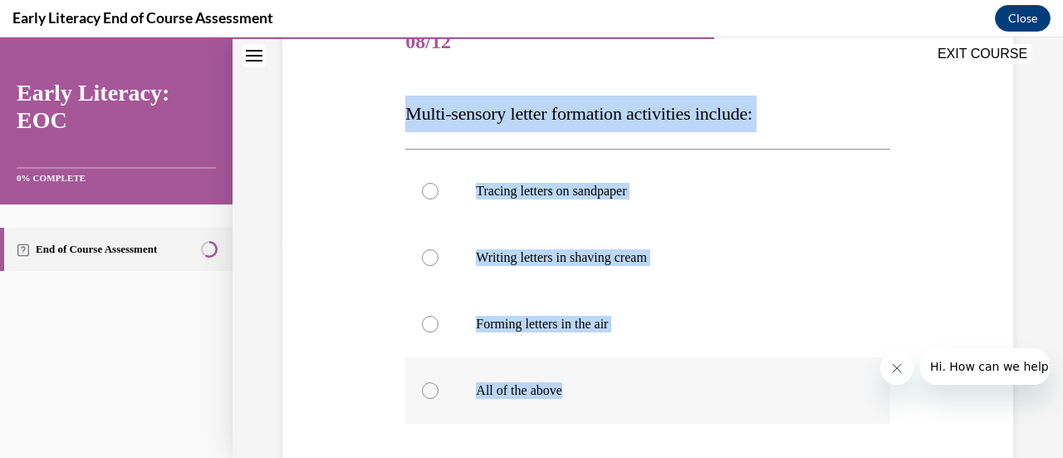
drag, startPoint x: 386, startPoint y: 113, endPoint x: 576, endPoint y: 390, distance: 336.3
click at [576, 390] on div "Question 08/12 Multi-sensory letter formation activities include: Tracing lette…" at bounding box center [647, 294] width 739 height 669
copy div "Multi-sensory letter formation activities include: Tracing letters on sandpaper…"
click at [508, 391] on p "All of the above" at bounding box center [662, 390] width 372 height 17
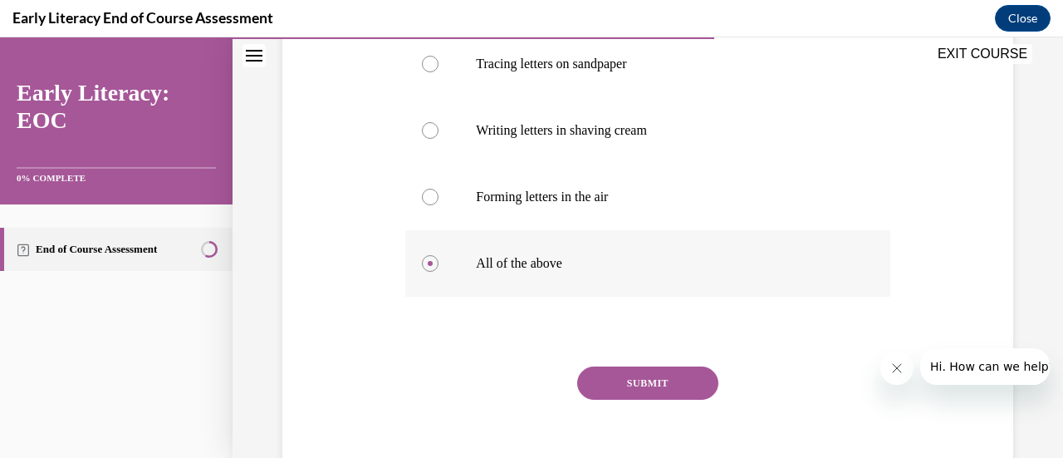
scroll to position [425, 0]
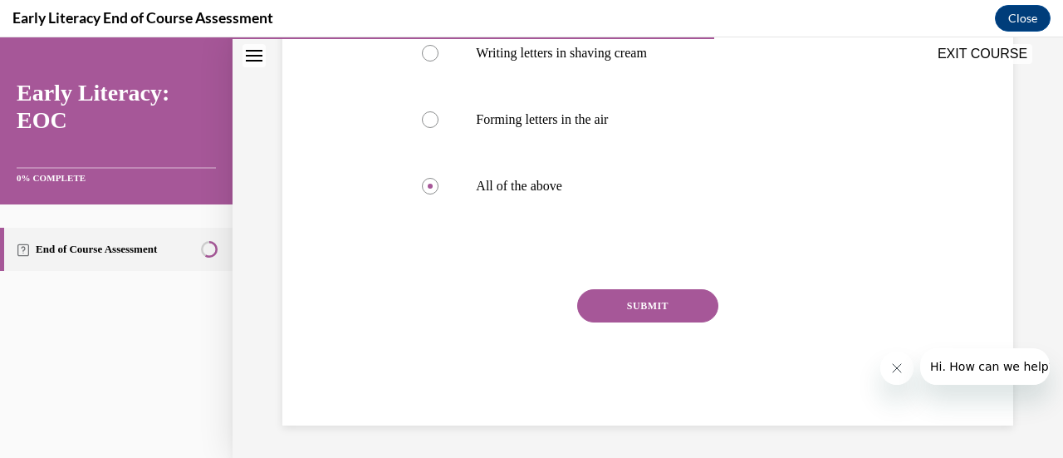
click at [643, 301] on button "SUBMIT" at bounding box center [647, 305] width 141 height 33
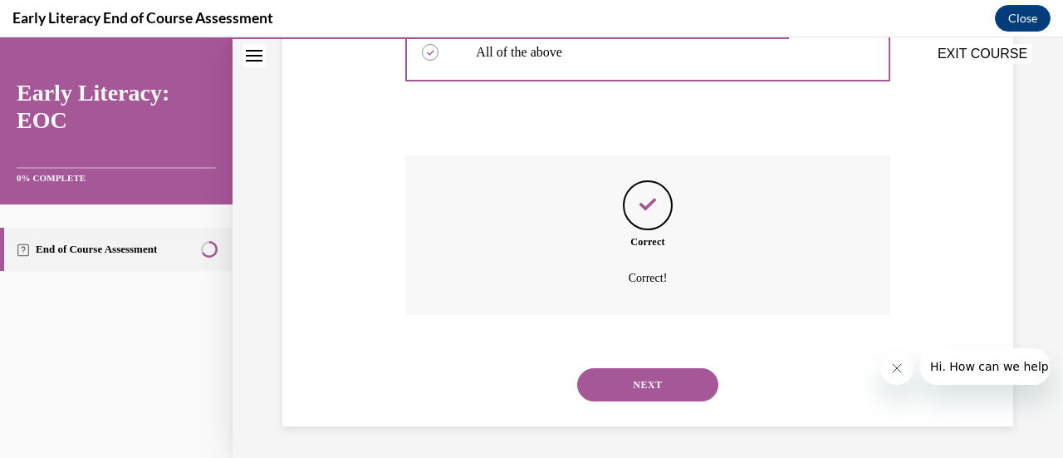
scroll to position [560, 0]
click at [626, 378] on button "NEXT" at bounding box center [647, 383] width 141 height 33
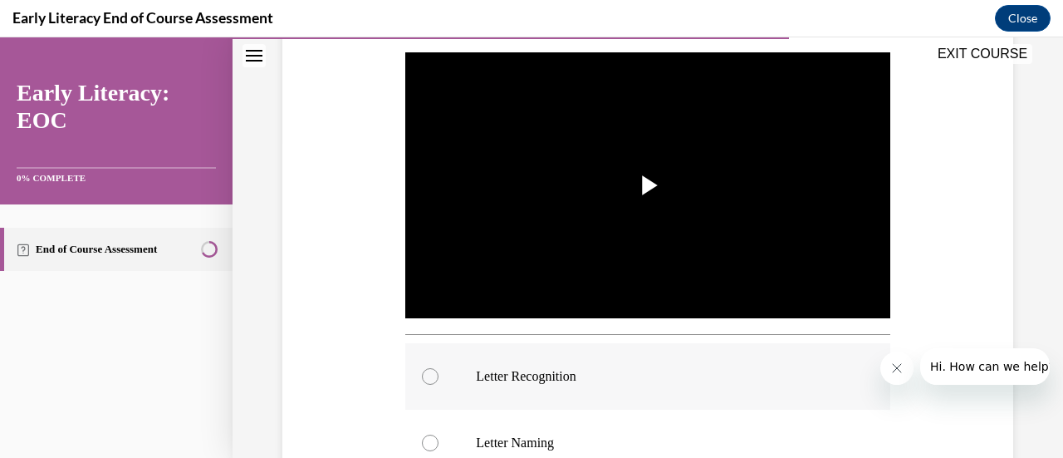
scroll to position [309, 0]
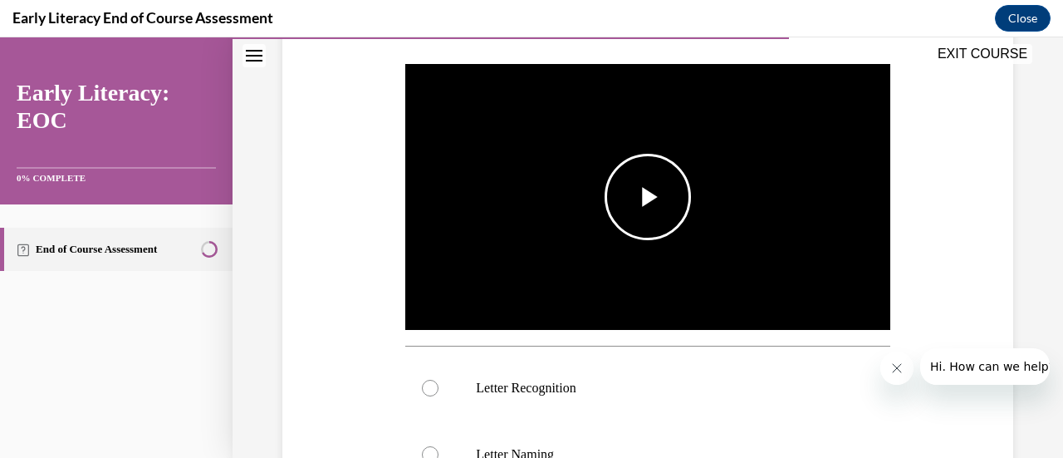
click at [648, 197] on span "Video player" at bounding box center [648, 197] width 0 height 0
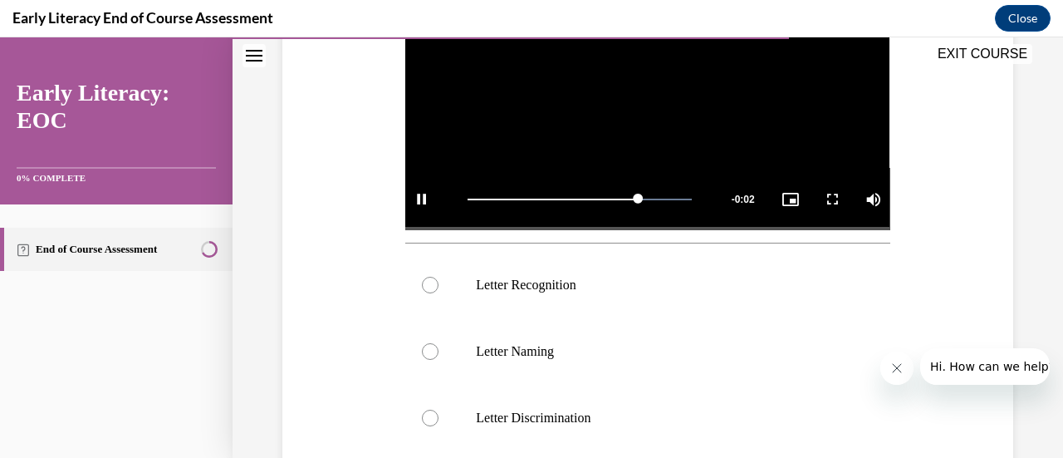
scroll to position [417, 0]
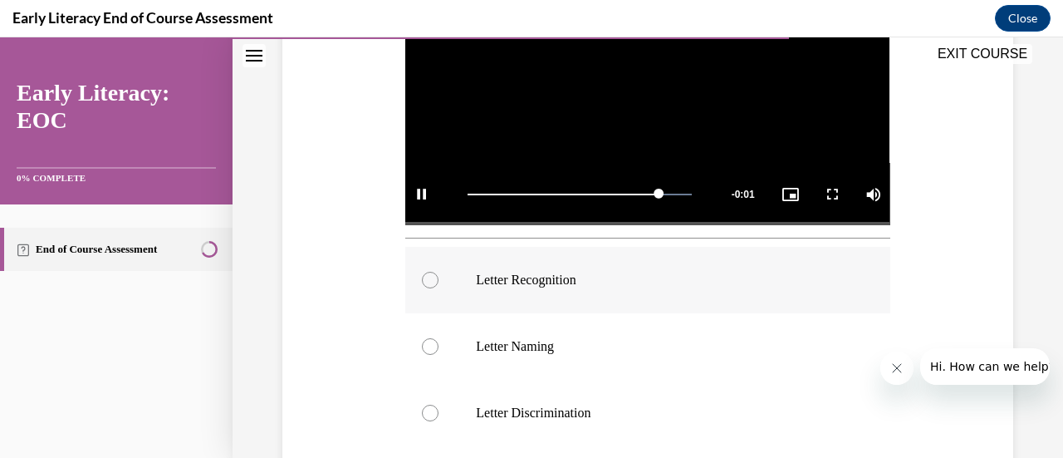
click at [563, 296] on div at bounding box center [647, 280] width 484 height 66
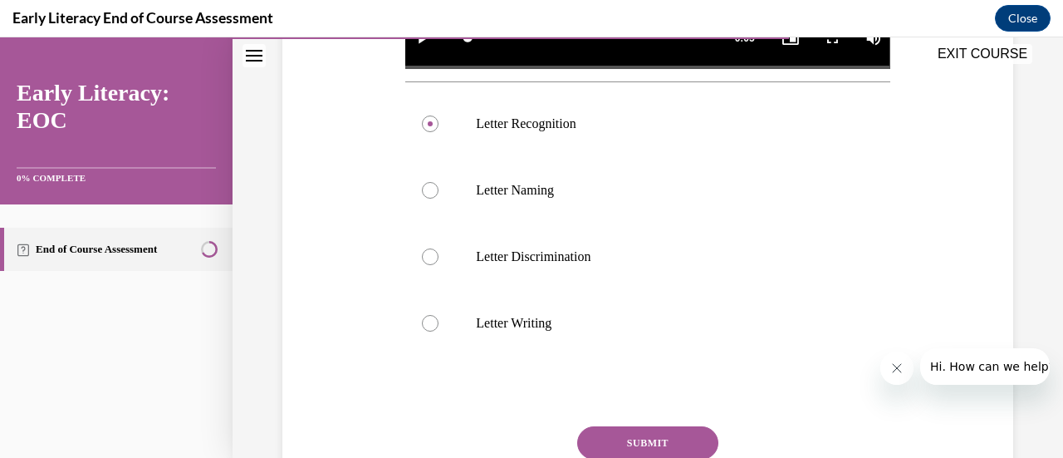
click at [612, 429] on button "SUBMIT" at bounding box center [647, 442] width 141 height 33
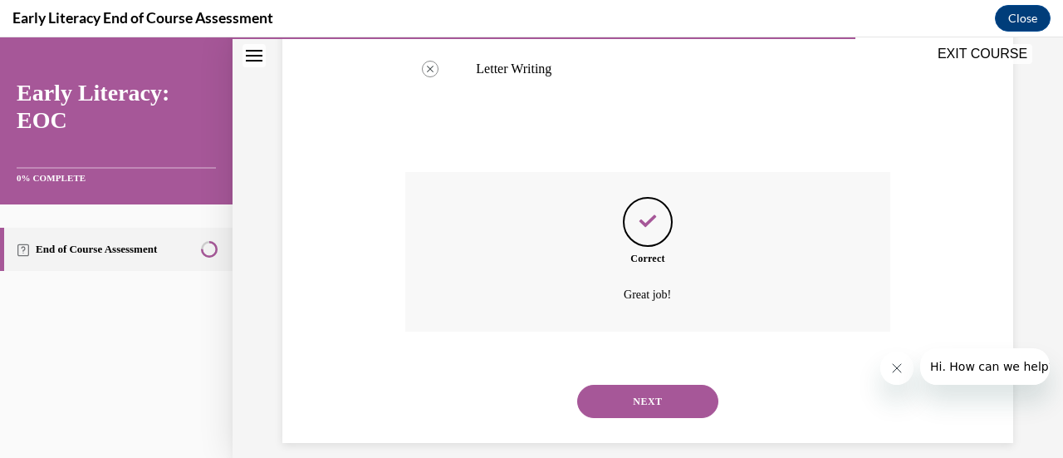
scroll to position [839, 0]
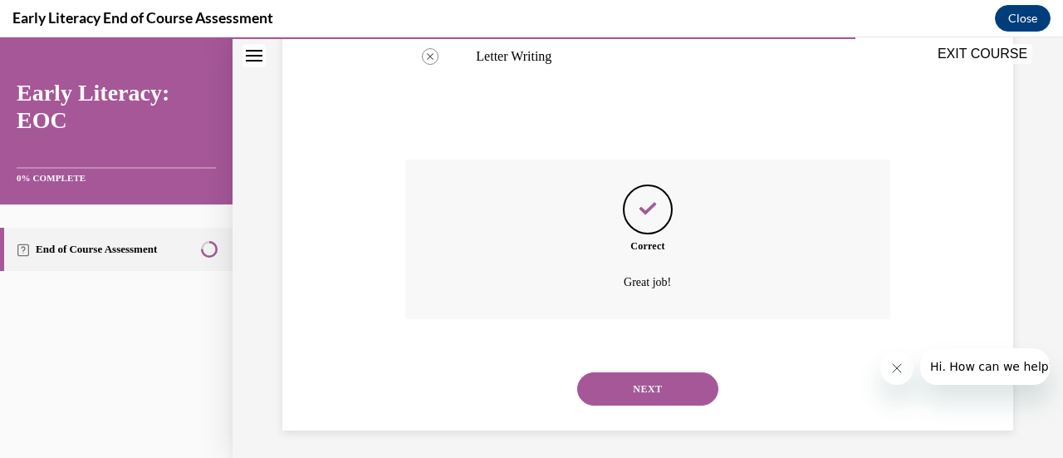
click at [649, 380] on button "NEXT" at bounding box center [647, 388] width 141 height 33
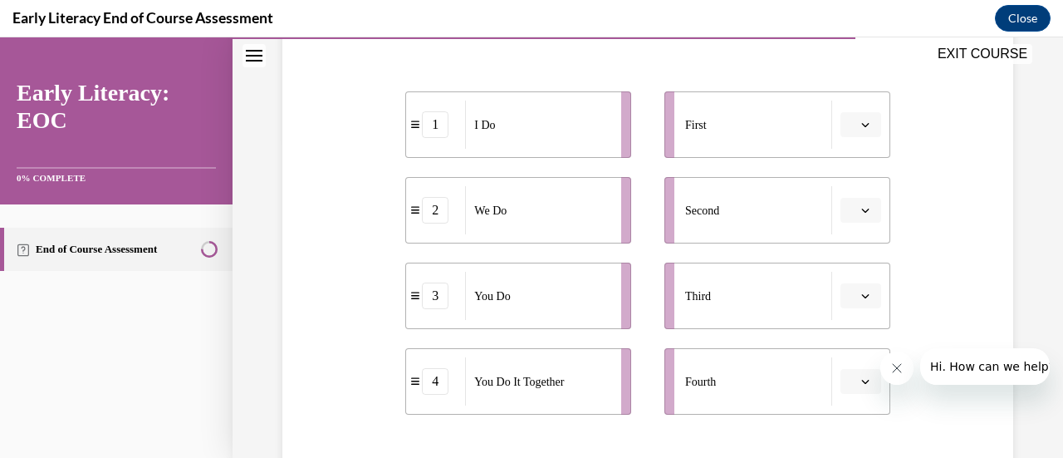
scroll to position [321, 0]
drag, startPoint x: 515, startPoint y: 141, endPoint x: 629, endPoint y: 138, distance: 114.6
click at [629, 138] on div "I Do" at bounding box center [652, 125] width 145 height 48
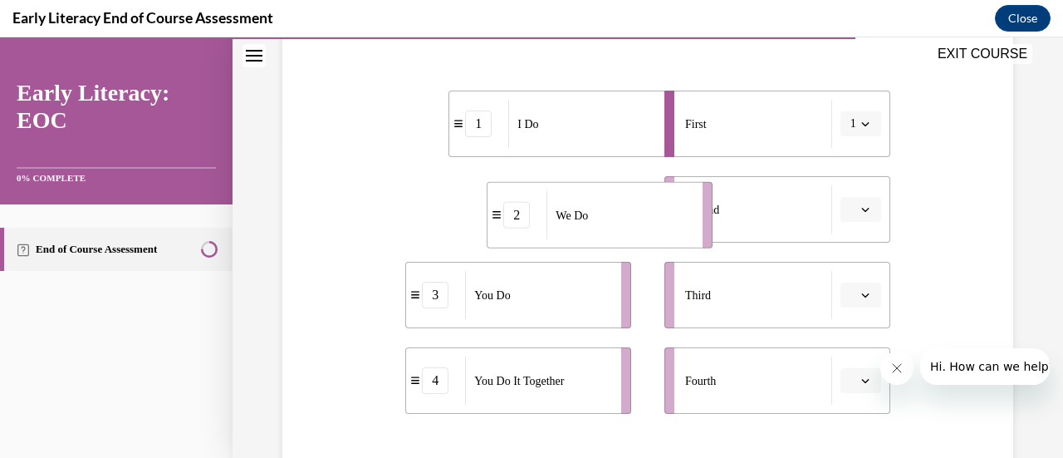
drag, startPoint x: 545, startPoint y: 218, endPoint x: 626, endPoint y: 223, distance: 81.5
click at [626, 223] on div "We Do" at bounding box center [618, 215] width 145 height 48
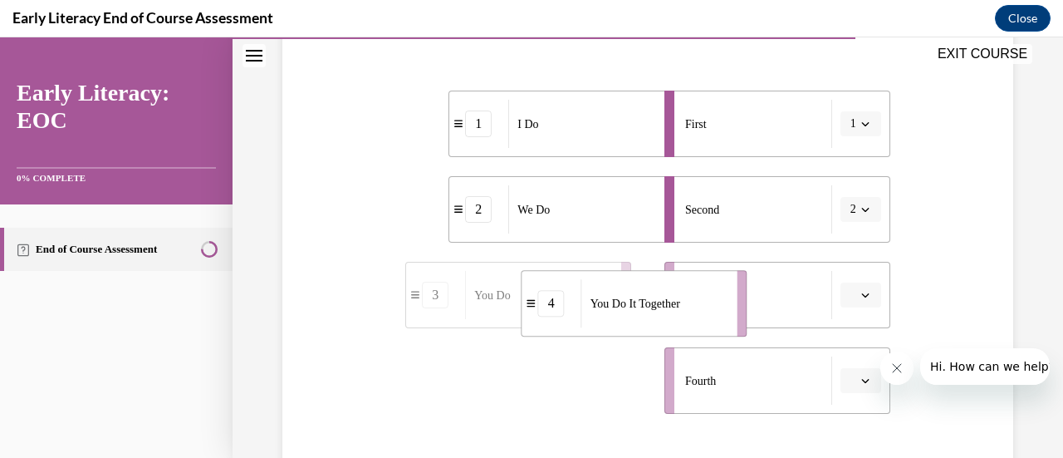
drag, startPoint x: 531, startPoint y: 395, endPoint x: 646, endPoint y: 318, distance: 138.2
click at [646, 318] on div "You Do It Together" at bounding box center [653, 303] width 145 height 48
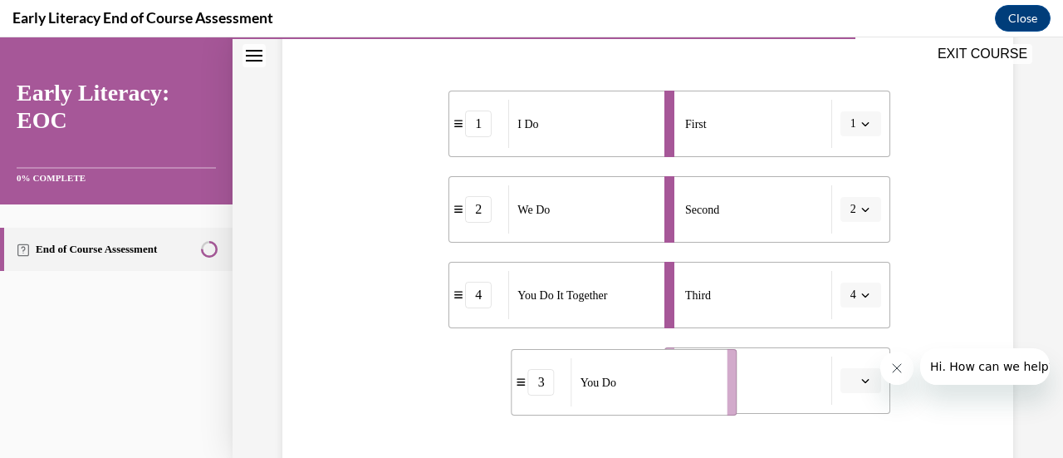
drag, startPoint x: 552, startPoint y: 385, endPoint x: 658, endPoint y: 387, distance: 106.3
click at [658, 387] on div "You Do" at bounding box center [643, 382] width 145 height 48
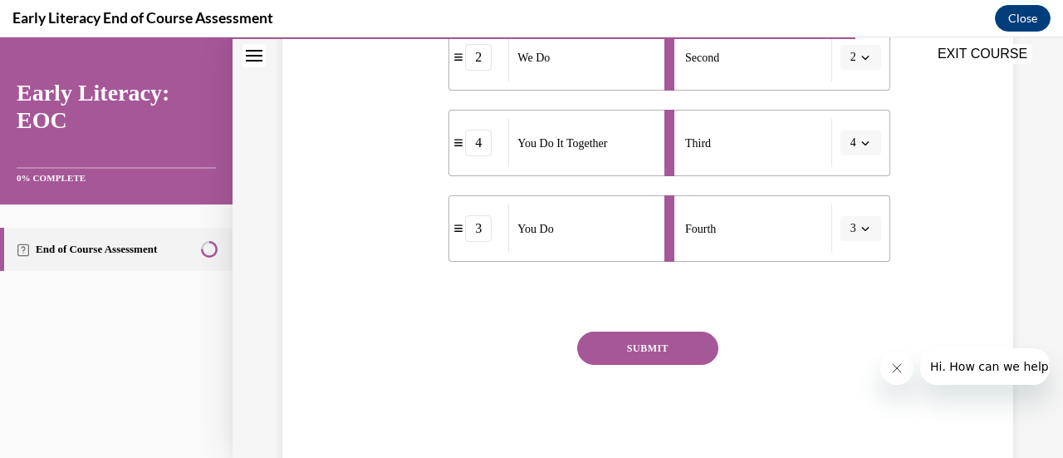
click at [636, 344] on button "SUBMIT" at bounding box center [647, 347] width 141 height 33
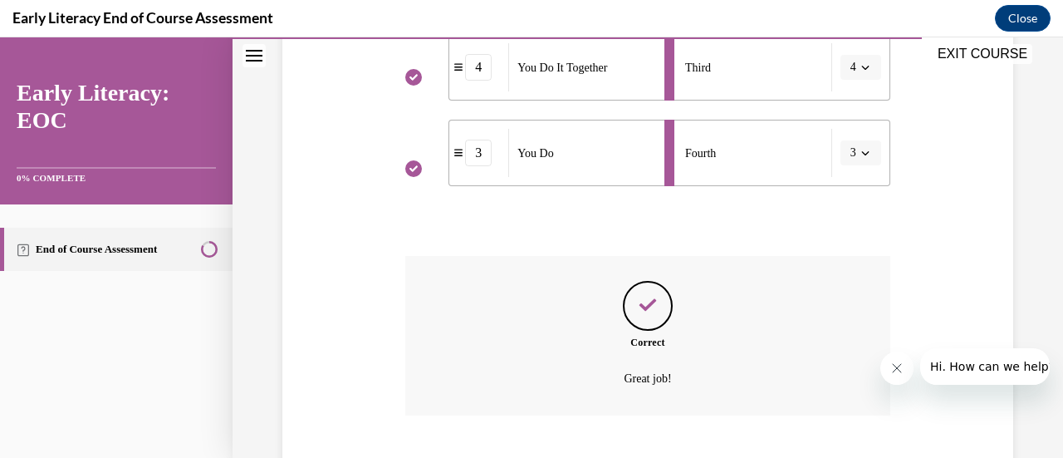
scroll to position [649, 0]
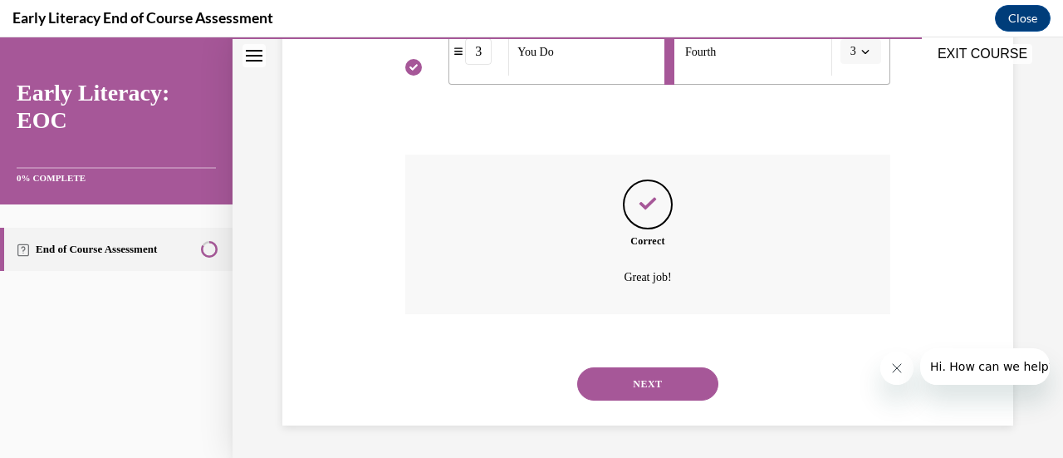
click at [643, 384] on button "NEXT" at bounding box center [647, 383] width 141 height 33
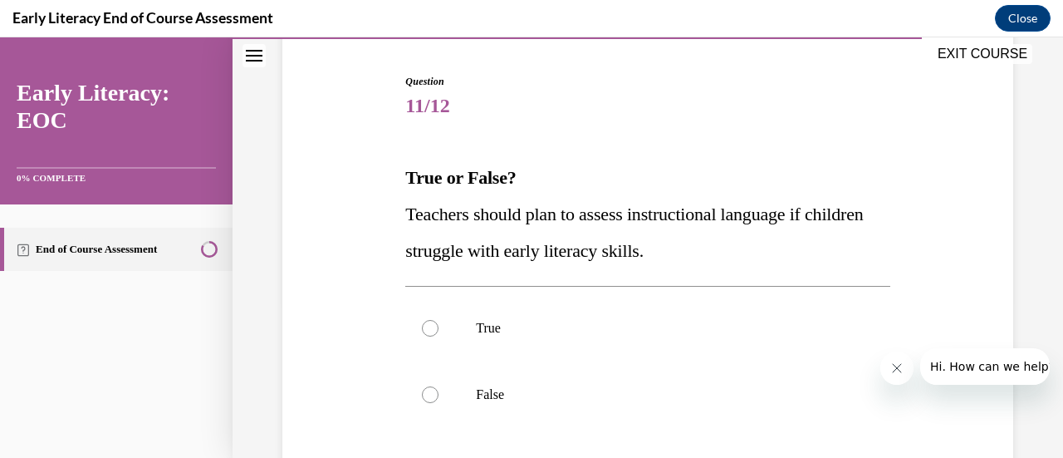
scroll to position [189, 0]
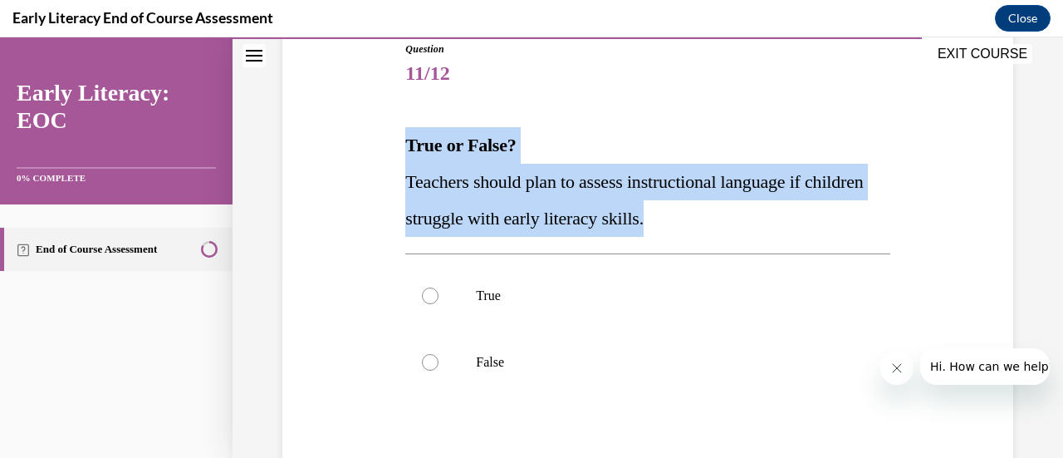
drag, startPoint x: 735, startPoint y: 207, endPoint x: 405, endPoint y: 142, distance: 335.9
click at [405, 142] on div "True or False? Teachers should plan to assess instructional language if childre…" at bounding box center [647, 182] width 484 height 110
copy div "True or False? Teachers should plan to assess instructional language if childre…"
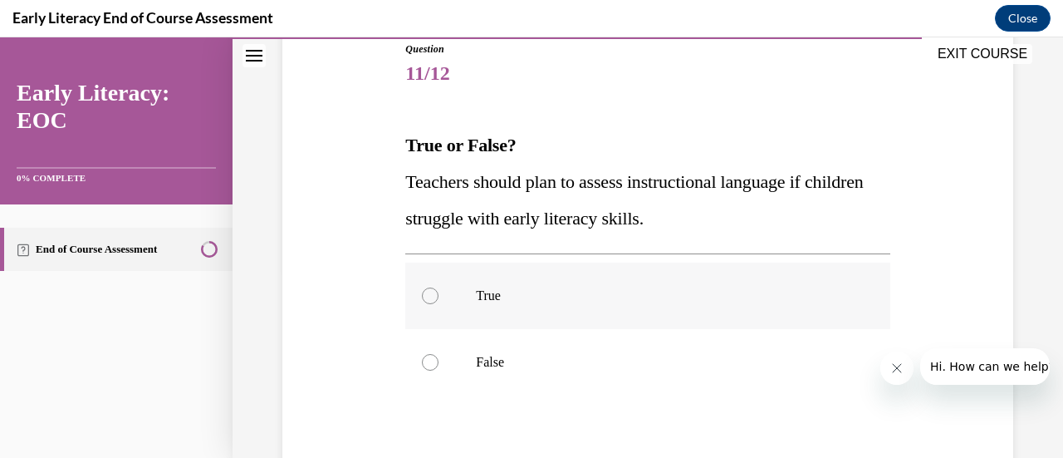
click at [515, 308] on div at bounding box center [647, 295] width 484 height 66
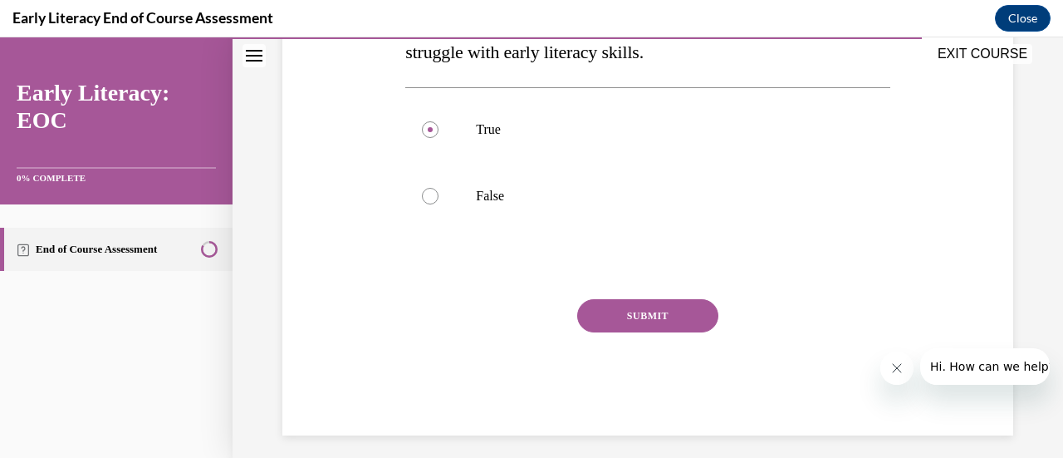
click at [607, 316] on button "SUBMIT" at bounding box center [647, 315] width 141 height 33
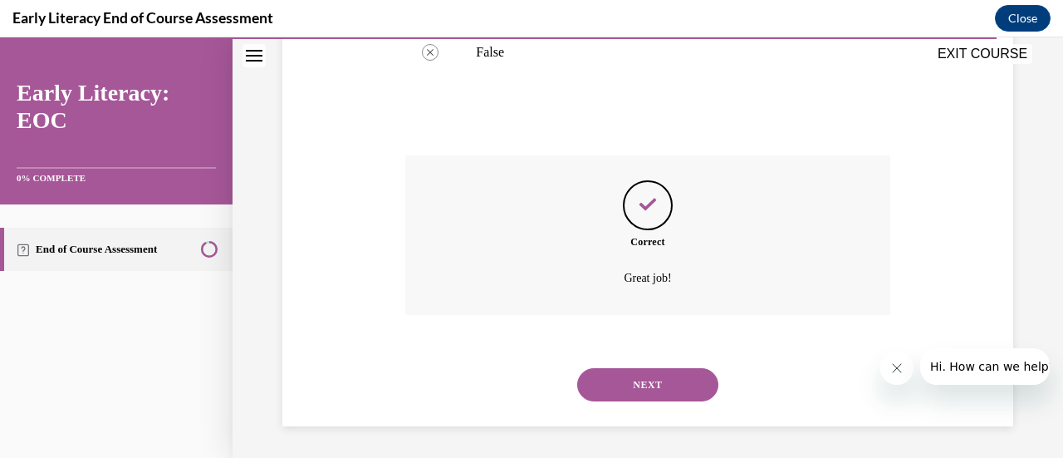
scroll to position [500, 0]
click at [622, 379] on button "NEXT" at bounding box center [647, 383] width 141 height 33
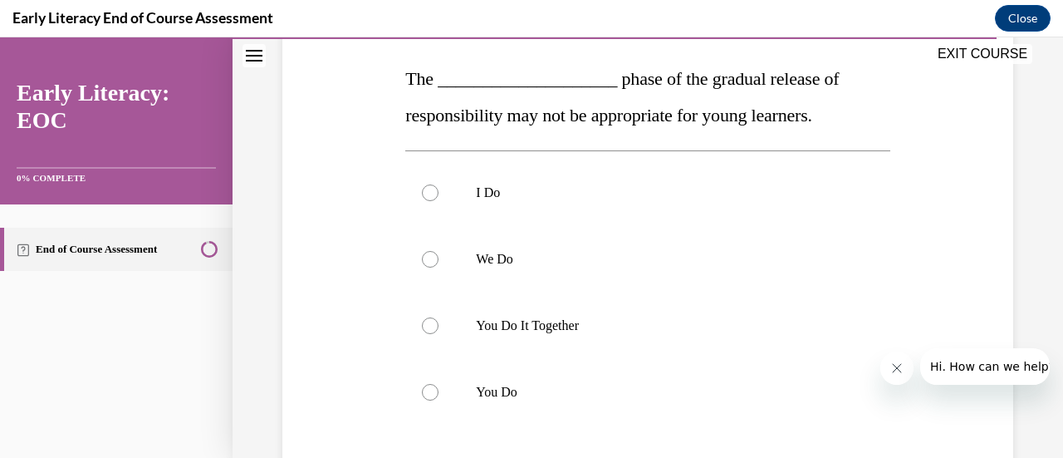
scroll to position [258, 0]
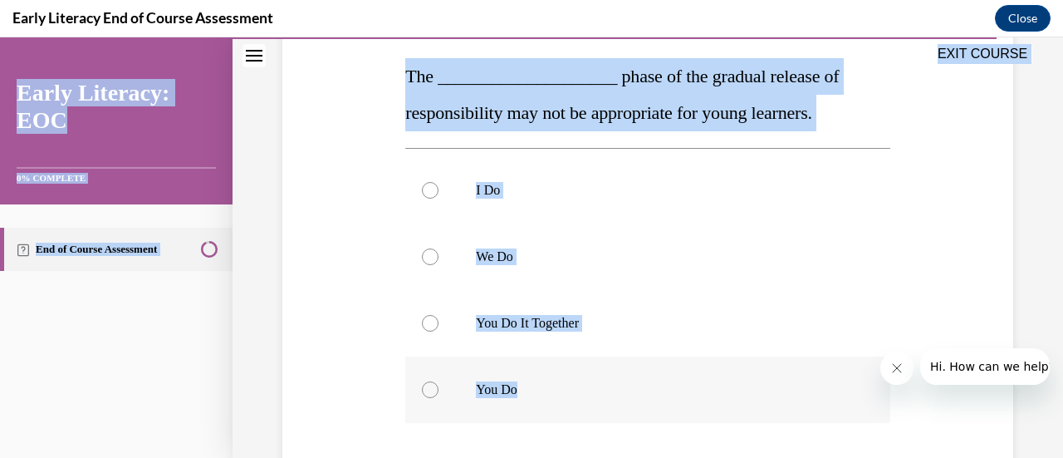
drag, startPoint x: 399, startPoint y: 72, endPoint x: 541, endPoint y: 394, distance: 351.3
click at [541, 394] on div "EXIT COURSE Early Literacy: EOC 0% COMPLETE End of Course Assessment Home Quest…" at bounding box center [531, 247] width 1063 height 420
click at [350, 295] on div "Question 12/12 The ____________________ phase of the gradual release of respons…" at bounding box center [647, 276] width 739 height 706
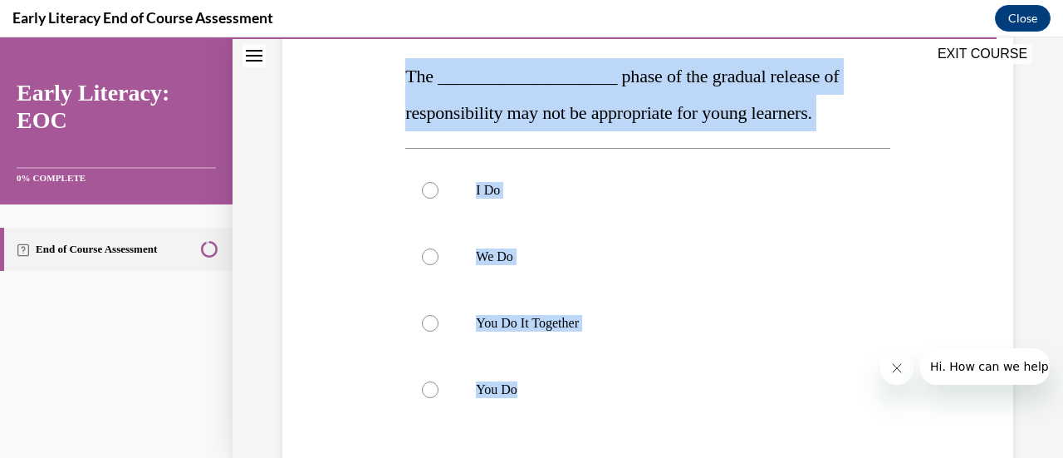
drag, startPoint x: 518, startPoint y: 385, endPoint x: 403, endPoint y: 86, distance: 321.2
click at [405, 86] on div "Question 12/12 The ____________________ phase of the gradual release of respons…" at bounding box center [647, 301] width 484 height 656
copy div "The ____________________ phase of the gradual release of responsibility may not…"
click at [516, 371] on div at bounding box center [647, 389] width 484 height 66
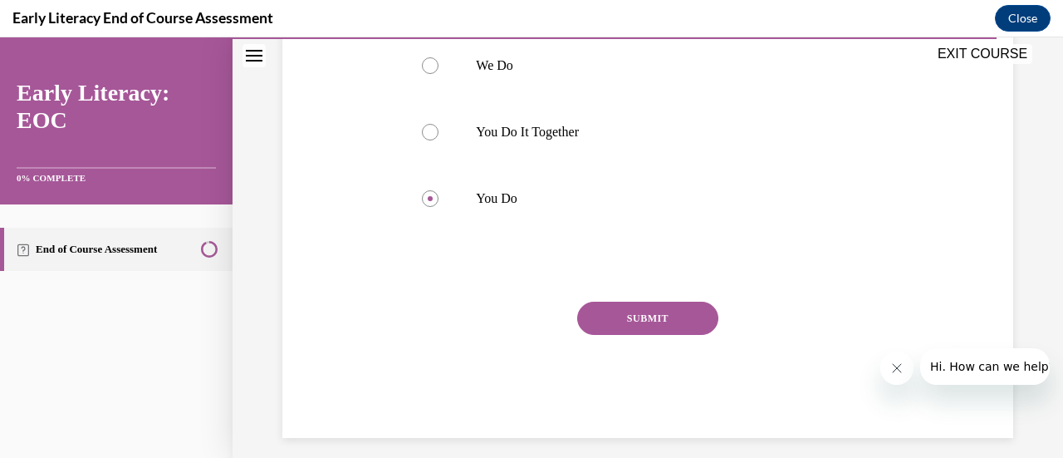
click at [656, 303] on button "SUBMIT" at bounding box center [647, 317] width 141 height 33
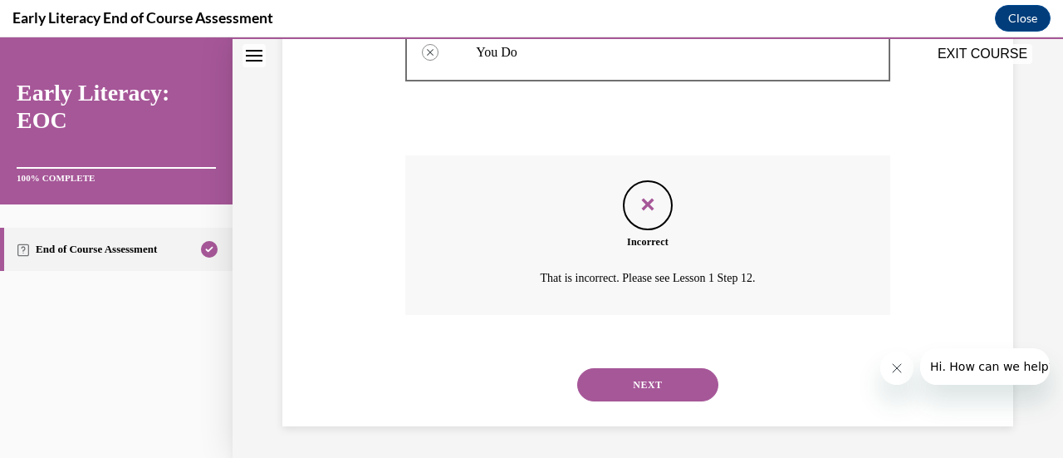
scroll to position [596, 0]
click at [639, 376] on button "NEXT" at bounding box center [647, 383] width 141 height 33
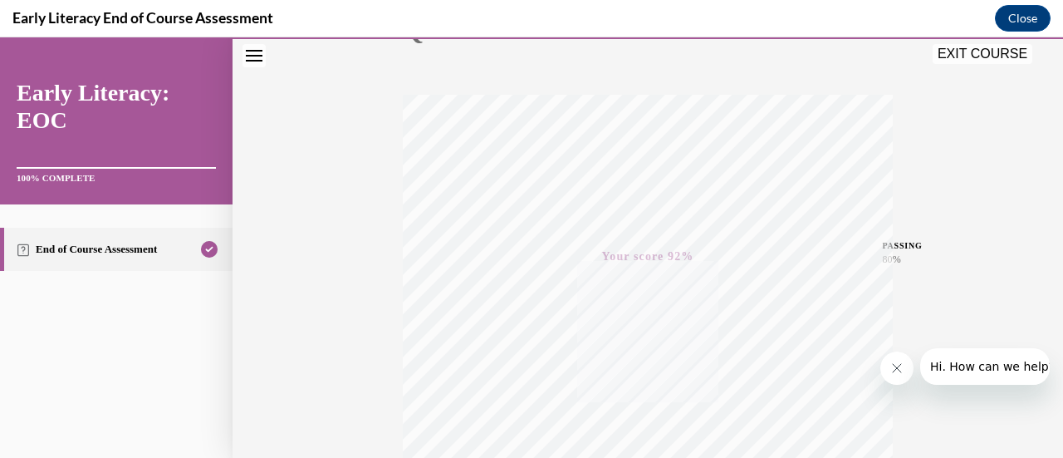
scroll to position [203, 0]
click at [986, 54] on button "EXIT COURSE" at bounding box center [982, 54] width 100 height 20
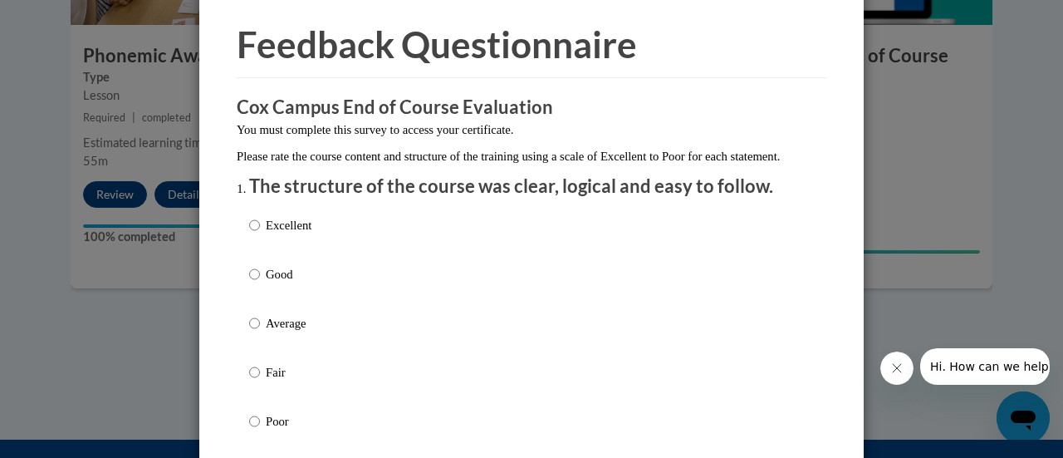
scroll to position [59, 0]
click at [285, 233] on p "Excellent" at bounding box center [289, 224] width 46 height 18
click at [260, 233] on input "Excellent" at bounding box center [254, 224] width 11 height 18
radio input "true"
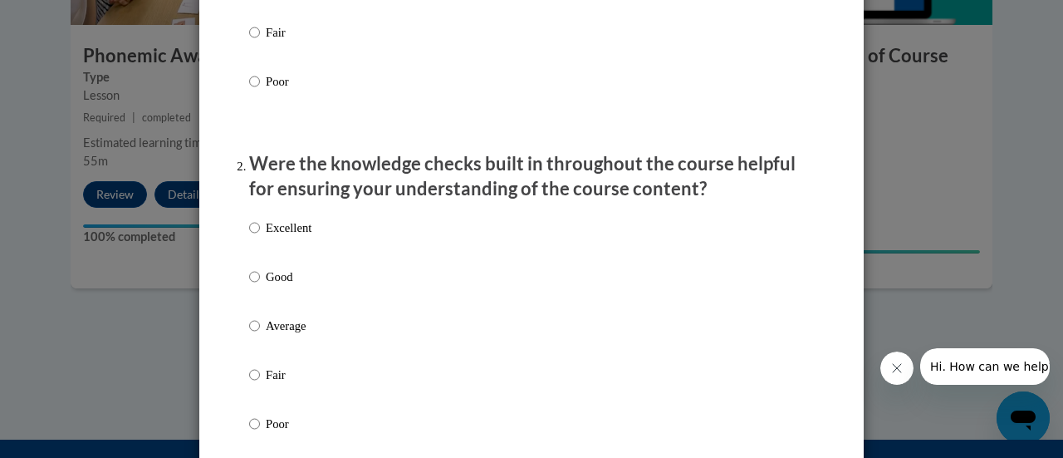
click at [285, 237] on p "Excellent" at bounding box center [289, 227] width 46 height 18
click at [260, 237] on input "Excellent" at bounding box center [254, 227] width 11 height 18
radio input "true"
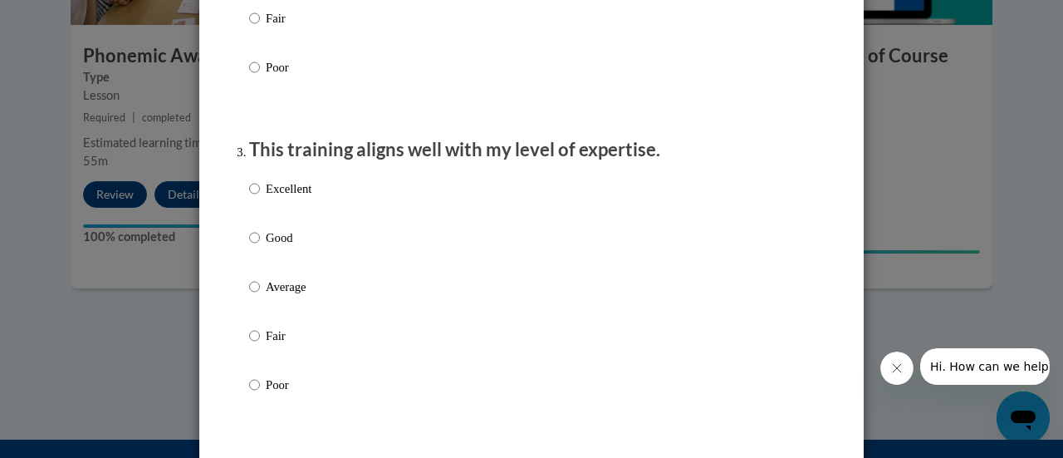
click at [286, 198] on p "Excellent" at bounding box center [289, 188] width 46 height 18
click at [260, 198] on input "Excellent" at bounding box center [254, 188] width 11 height 18
radio input "true"
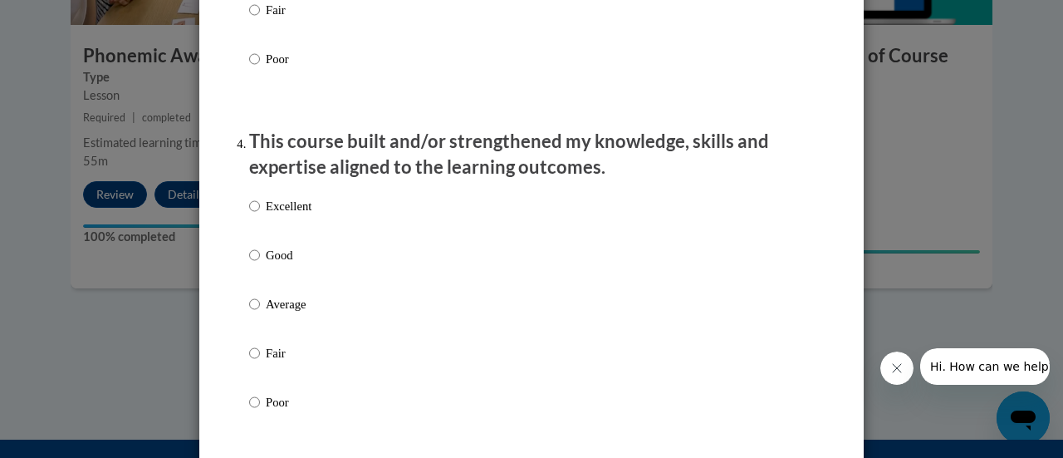
click at [286, 215] on p "Excellent" at bounding box center [289, 206] width 46 height 18
click at [260, 215] on input "Excellent" at bounding box center [254, 206] width 11 height 18
radio input "true"
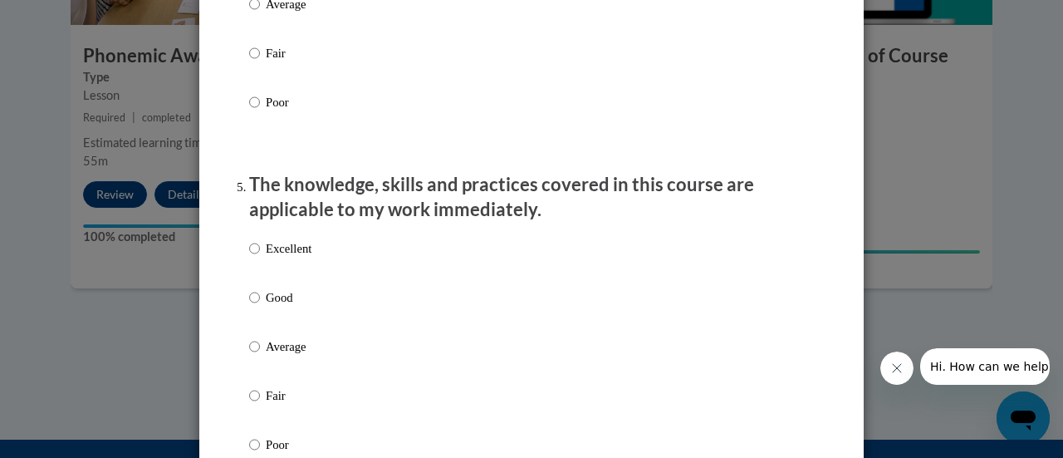
scroll to position [1380, 0]
click at [289, 257] on p "Excellent" at bounding box center [289, 247] width 46 height 18
click at [260, 257] on input "Excellent" at bounding box center [254, 247] width 11 height 18
radio input "true"
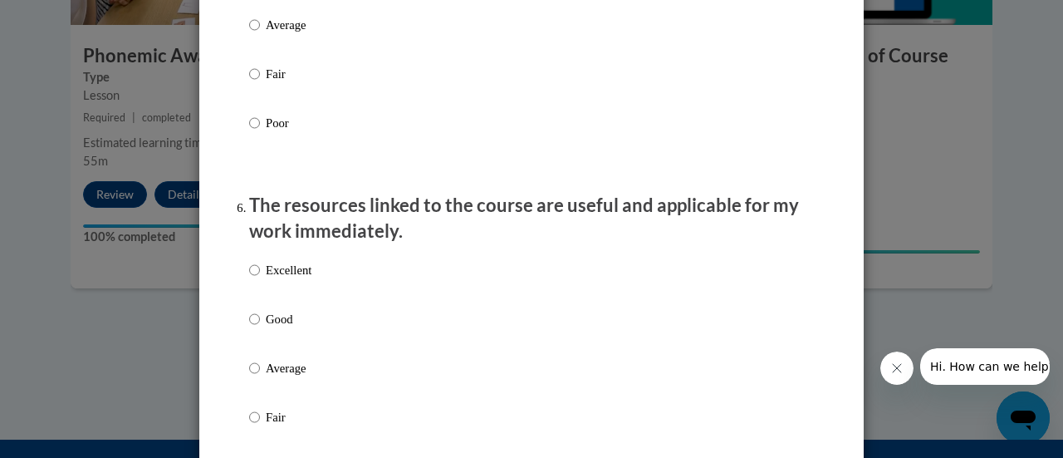
scroll to position [1702, 0]
click at [292, 277] on p "Excellent" at bounding box center [289, 268] width 46 height 18
click at [260, 277] on input "Excellent" at bounding box center [254, 268] width 11 height 18
radio input "true"
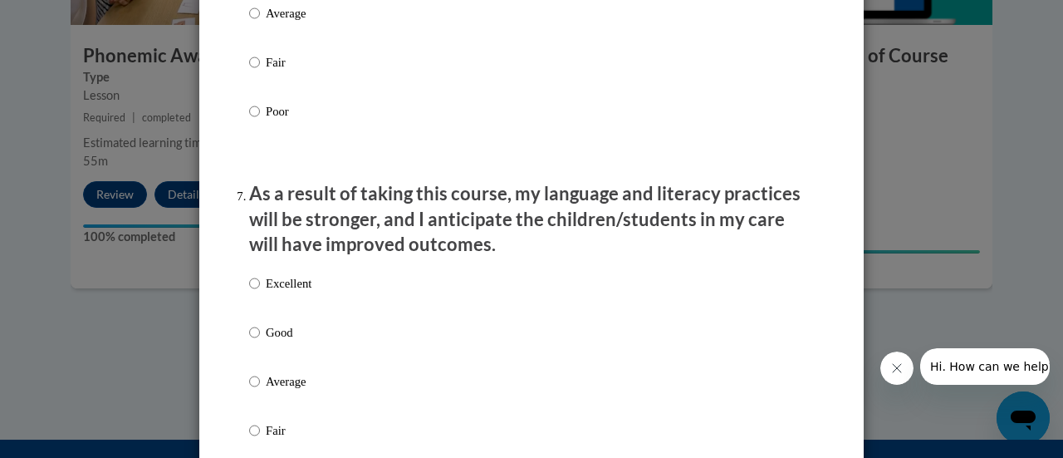
scroll to position [2101, 0]
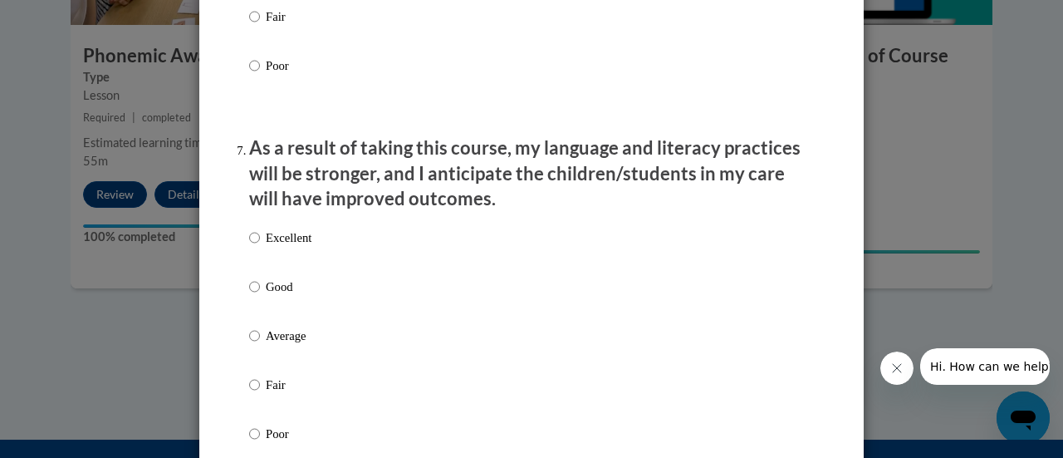
click at [281, 247] on p "Excellent" at bounding box center [289, 237] width 46 height 18
click at [260, 247] on input "Excellent" at bounding box center [254, 237] width 11 height 18
radio input "true"
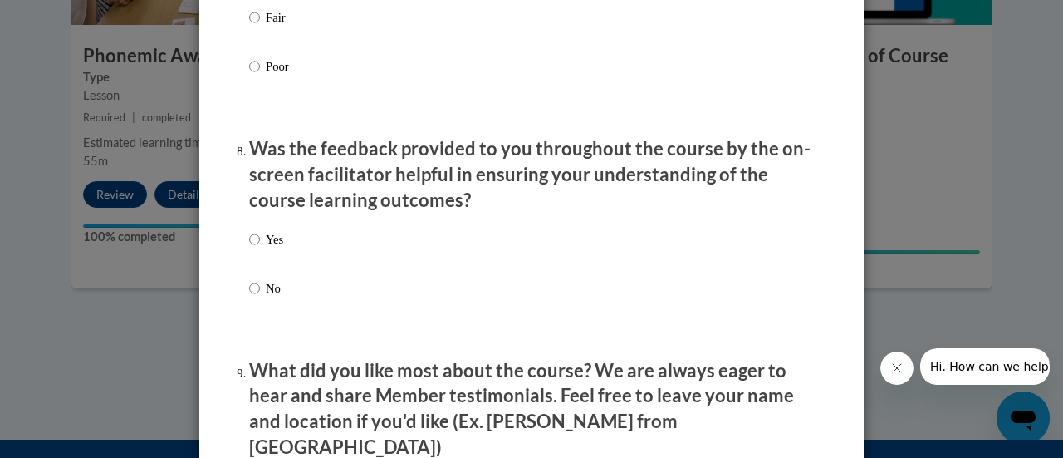
click at [274, 248] on p "Yes" at bounding box center [274, 239] width 17 height 18
click at [260, 248] on input "Yes" at bounding box center [254, 239] width 11 height 18
radio input "true"
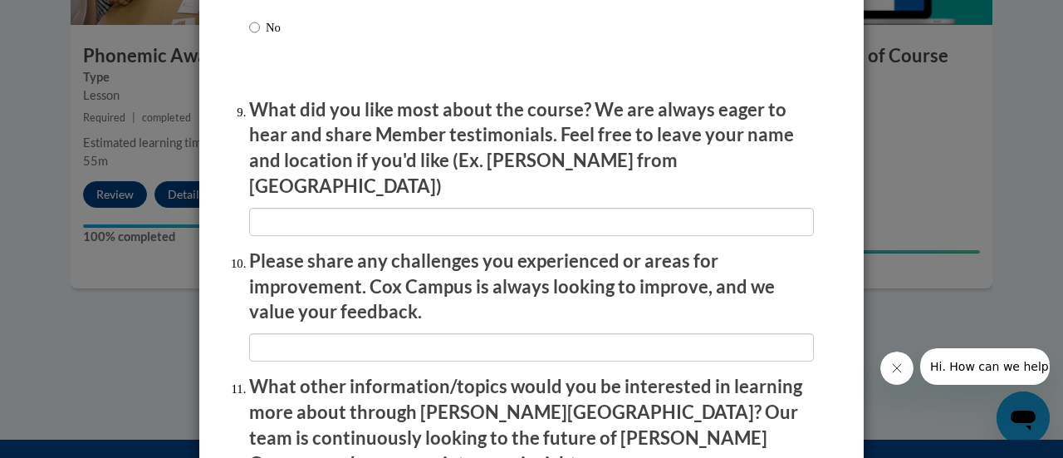
scroll to position [2995, 0]
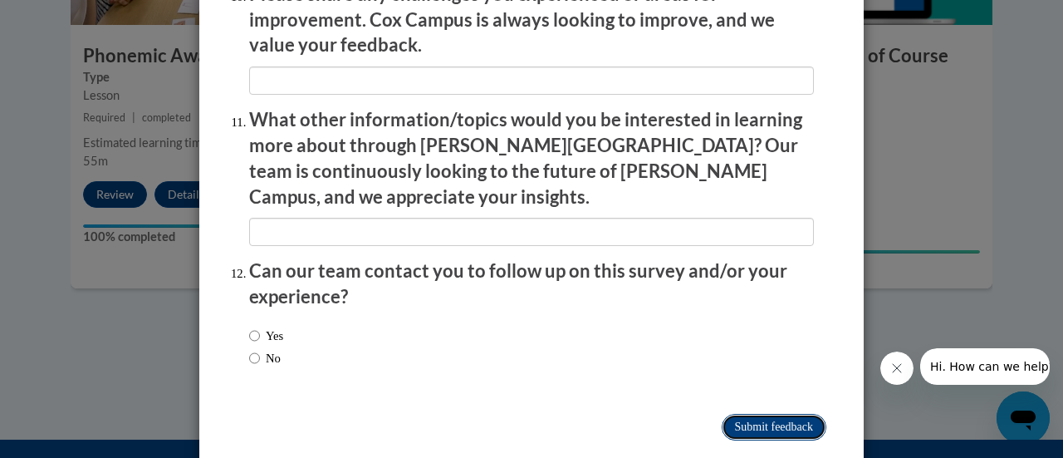
click at [731, 414] on input "Submit feedback" at bounding box center [774, 427] width 105 height 27
